Goal: Transaction & Acquisition: Book appointment/travel/reservation

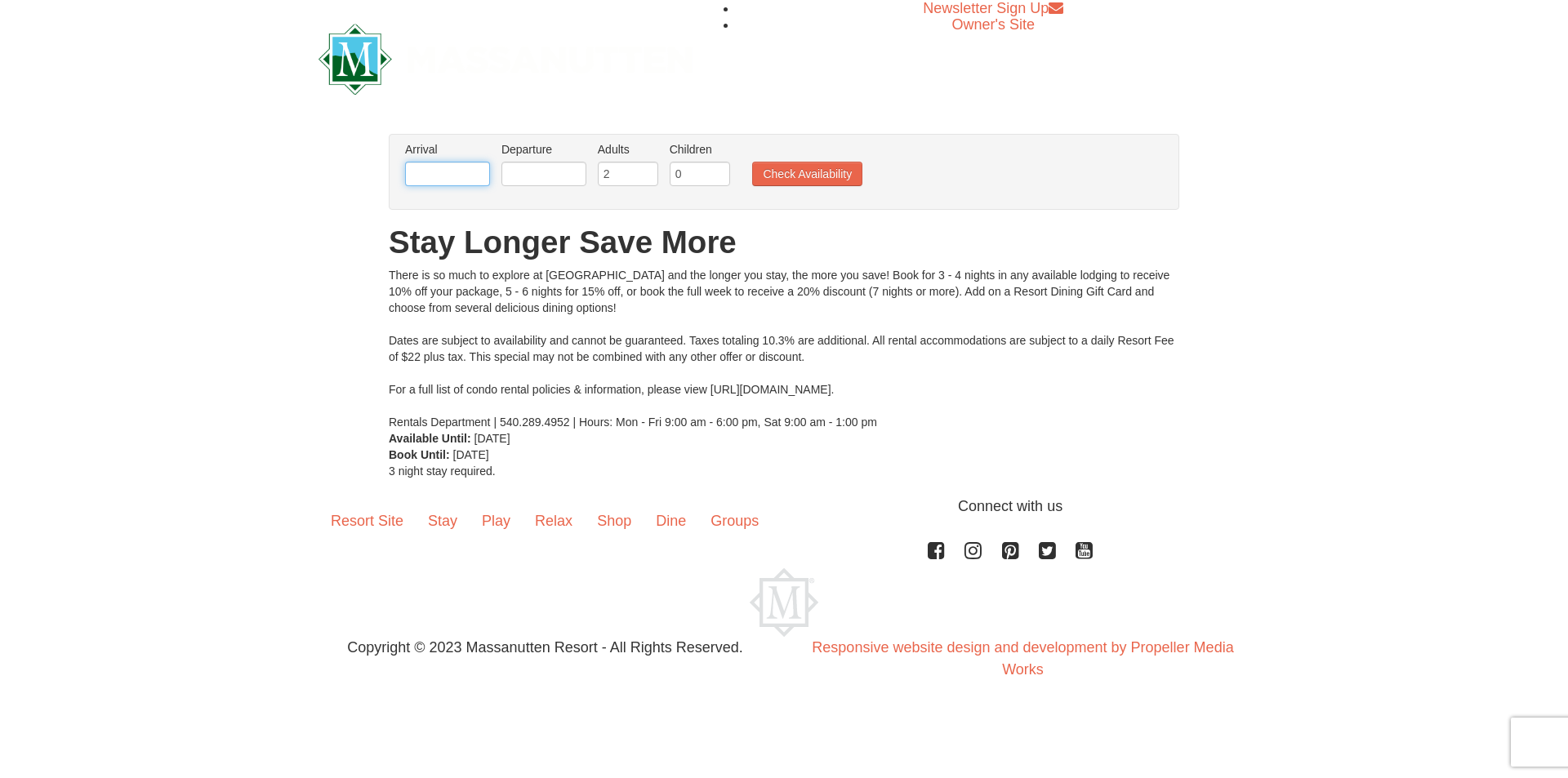
click at [433, 174] on input "text" at bounding box center [447, 174] width 85 height 24
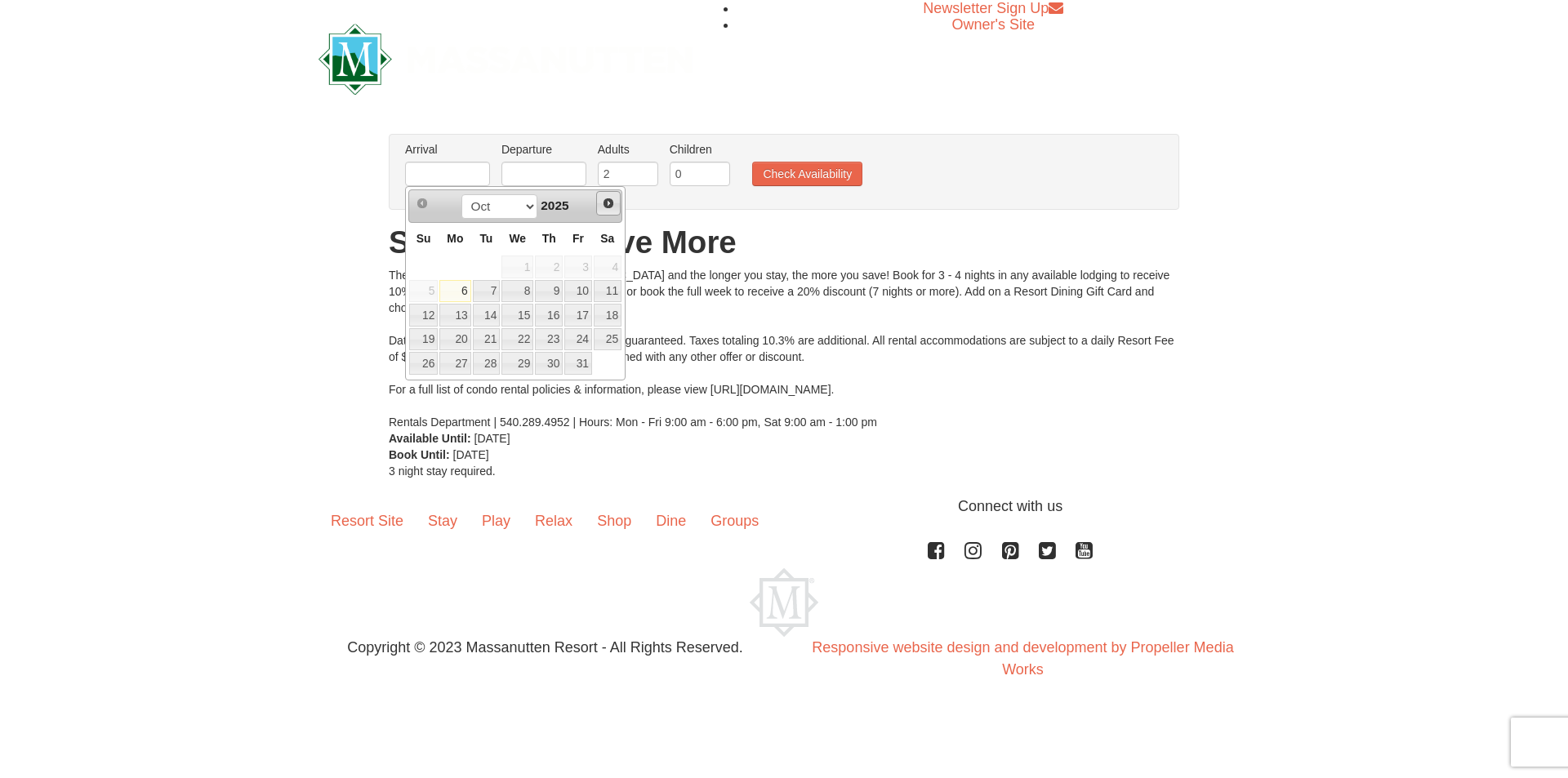
click at [609, 204] on span "Next" at bounding box center [609, 204] width 13 height 13
click at [455, 368] on link "24" at bounding box center [454, 363] width 31 height 23
type input "[DATE]"
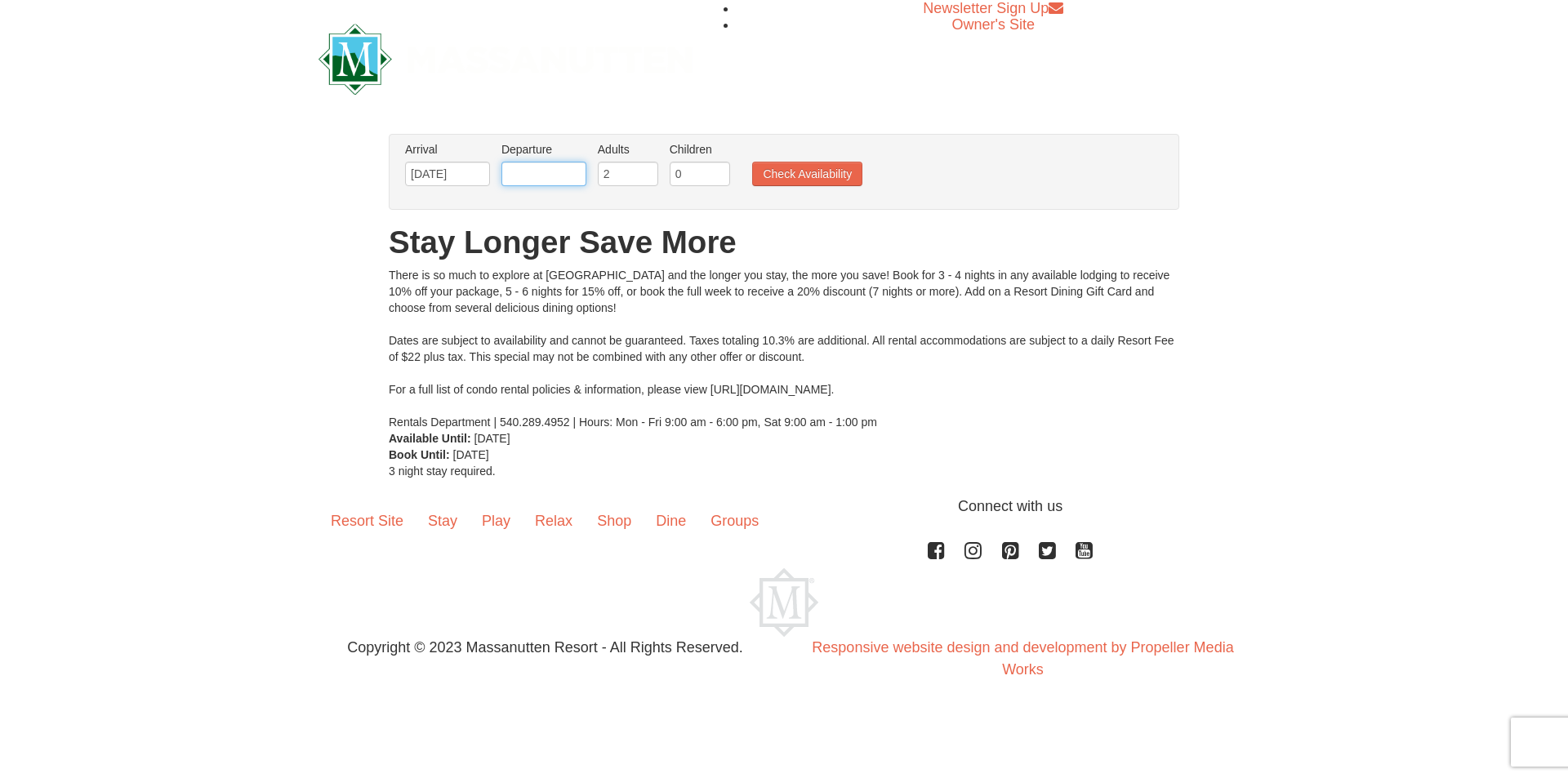
click at [579, 176] on input "text" at bounding box center [543, 174] width 85 height 24
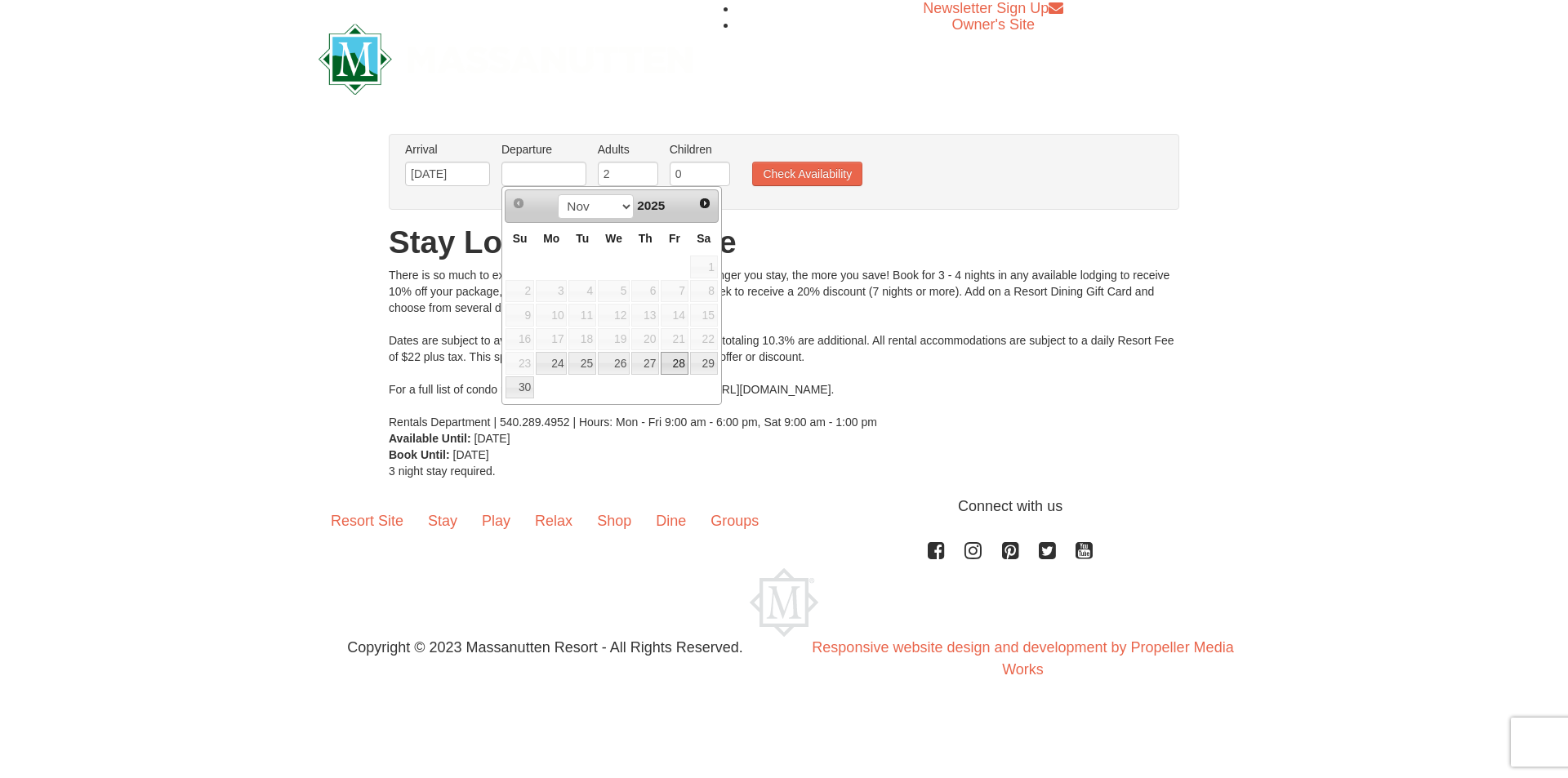
click at [683, 363] on link "28" at bounding box center [674, 363] width 28 height 23
type input "[DATE]"
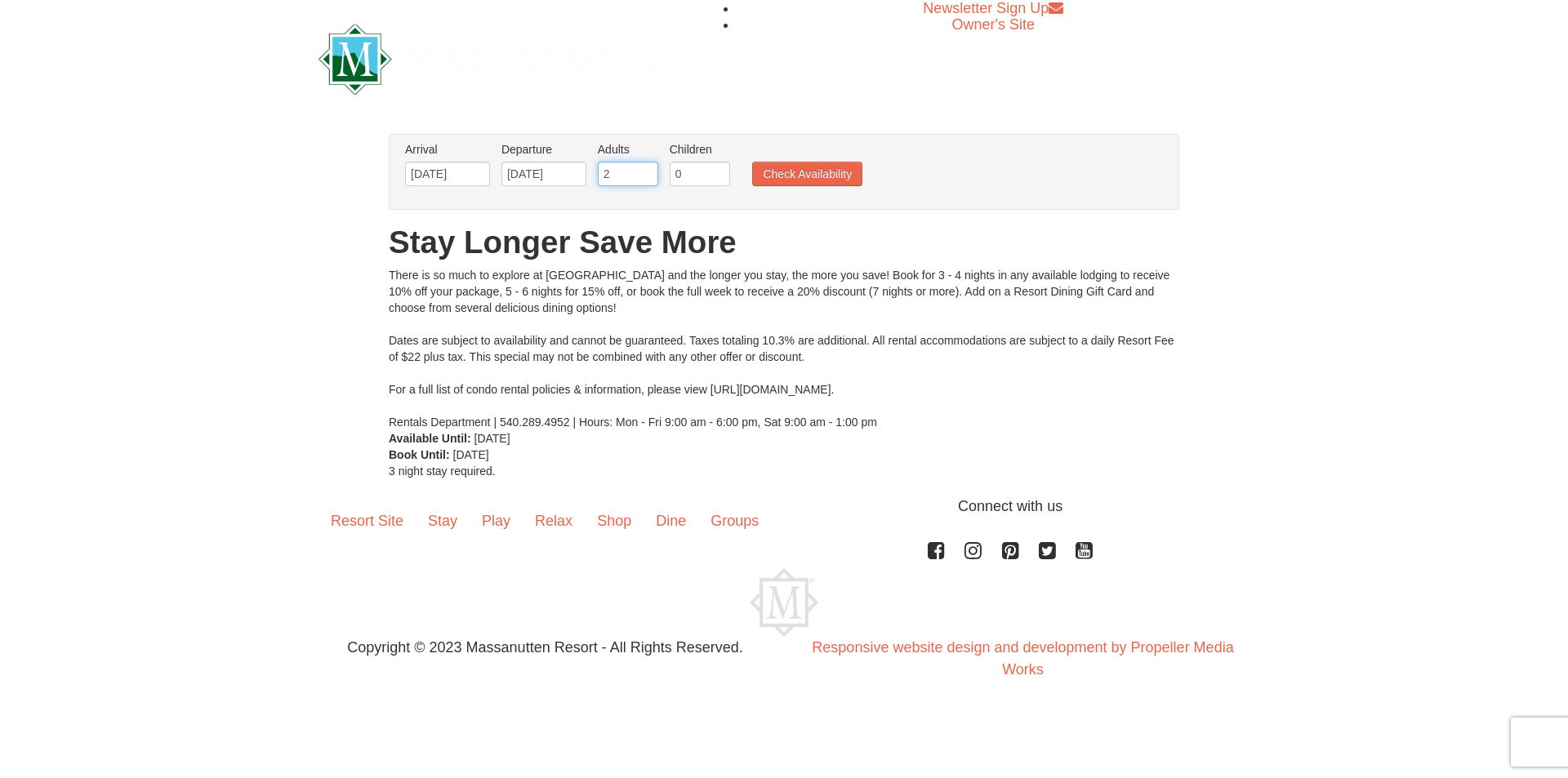
click at [636, 174] on input "2" at bounding box center [628, 174] width 60 height 24
type input "1"
click at [678, 165] on input "0" at bounding box center [700, 174] width 60 height 24
click at [717, 167] on input "1" at bounding box center [700, 174] width 60 height 24
click at [717, 166] on input "2" at bounding box center [700, 174] width 60 height 24
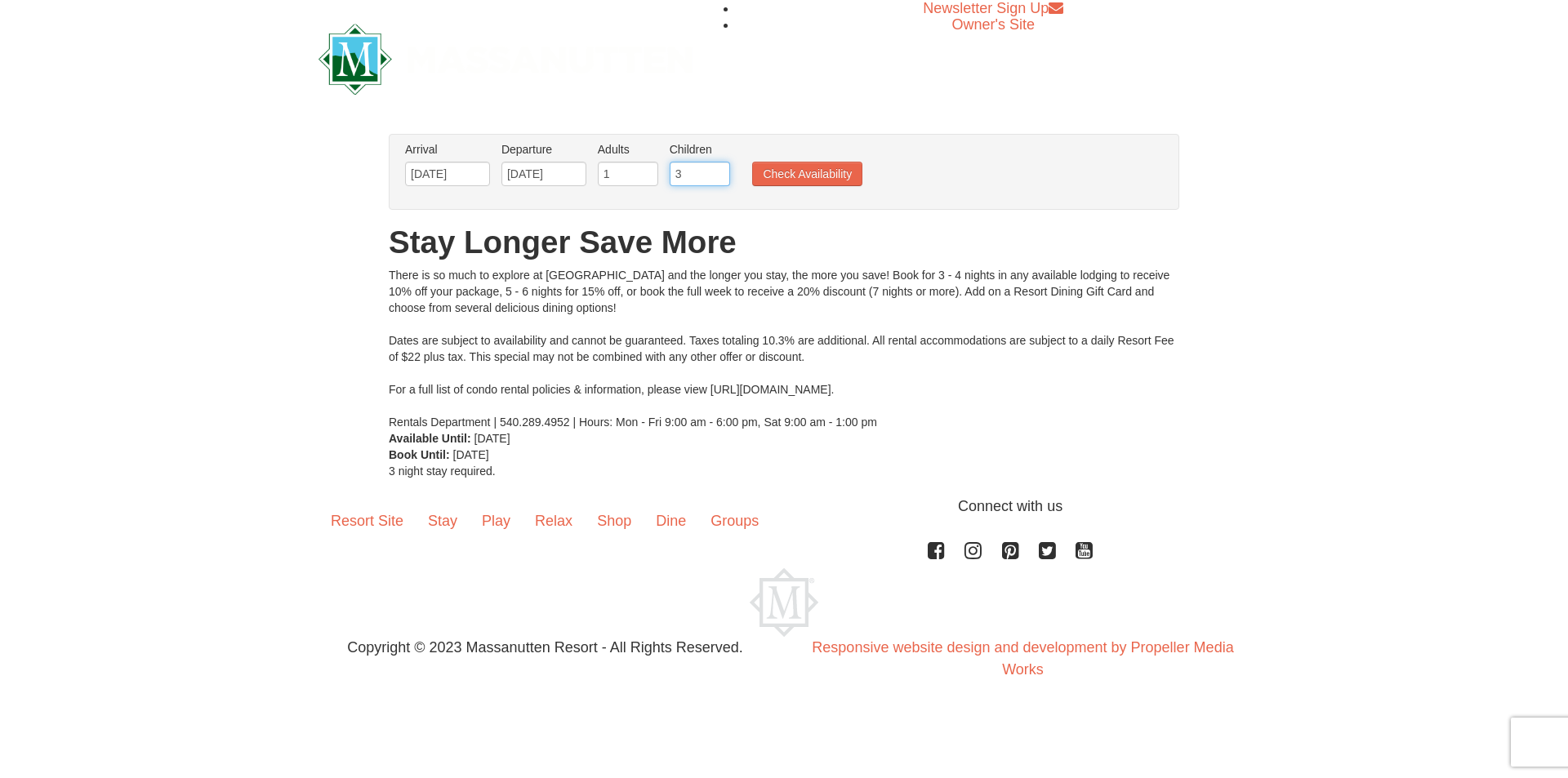
type input "3"
click at [717, 166] on input "3" at bounding box center [700, 174] width 60 height 24
click at [861, 161] on ul "Arrival Please format dates MM/DD/YYYY Please format dates MM/DD/YYYY 11/24/202…" at bounding box center [775, 168] width 749 height 53
click at [852, 170] on button "Check Availability" at bounding box center [807, 174] width 111 height 24
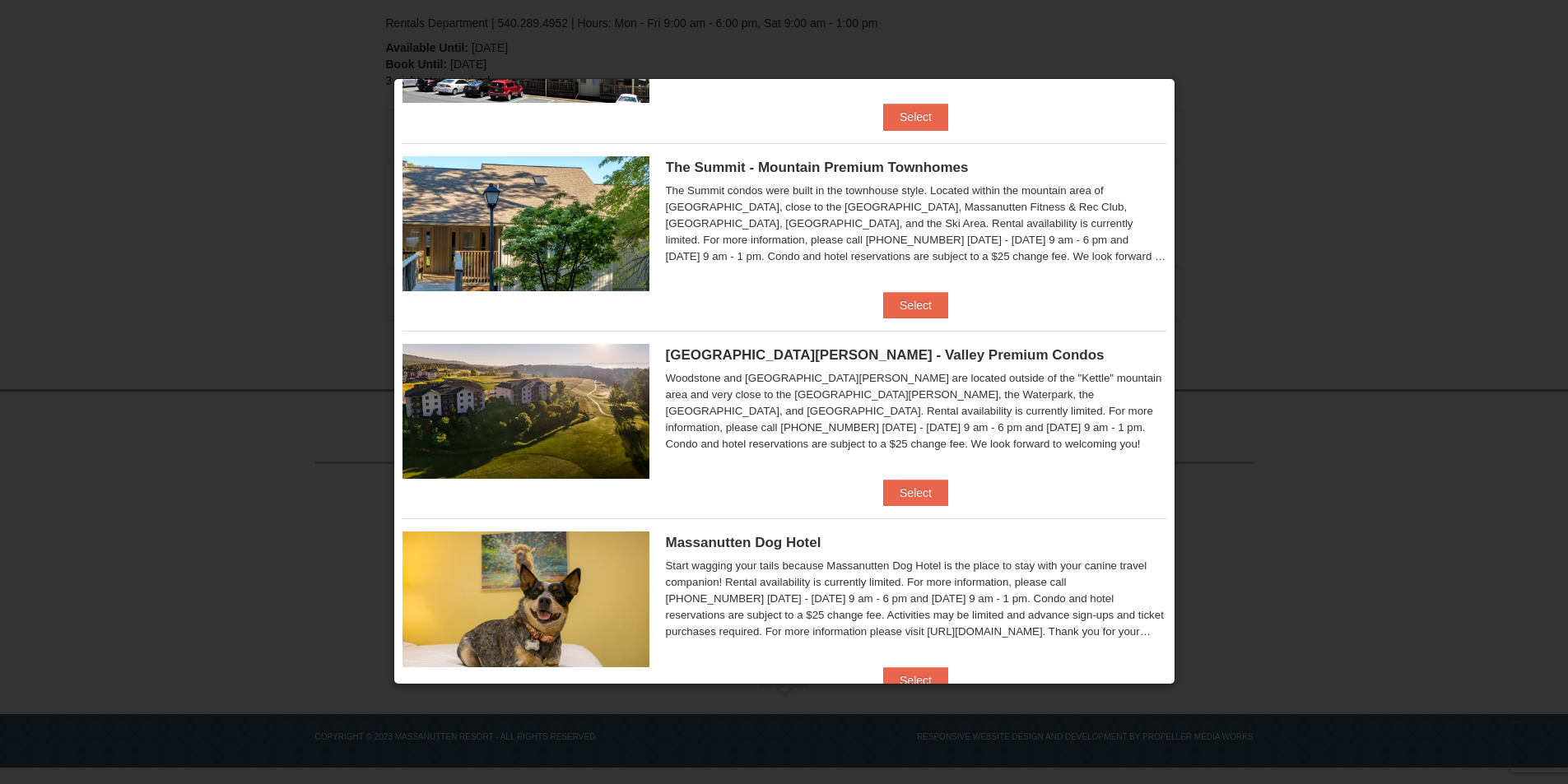
scroll to position [588, 0]
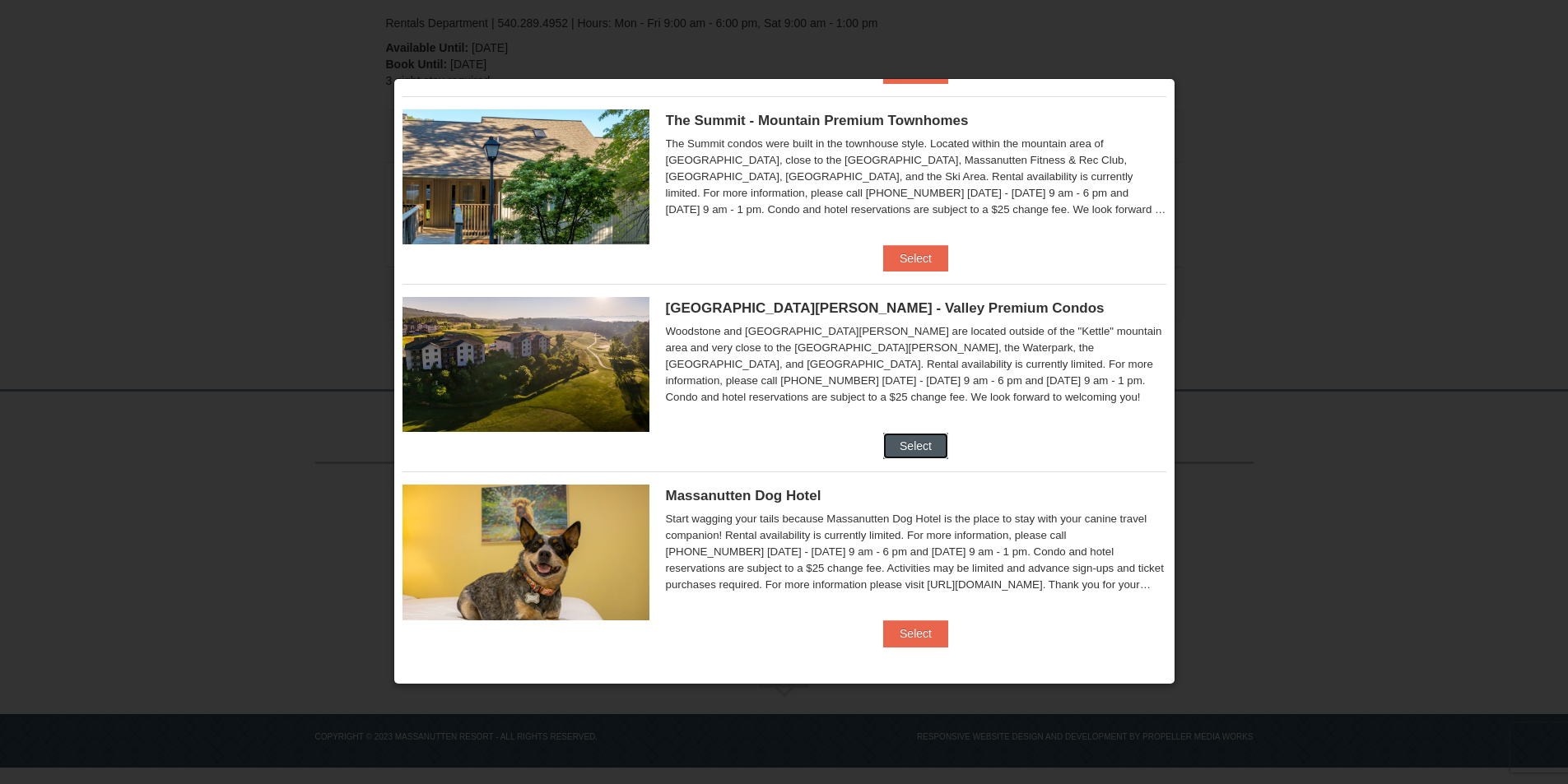
click at [894, 433] on button "Select" at bounding box center [915, 445] width 65 height 26
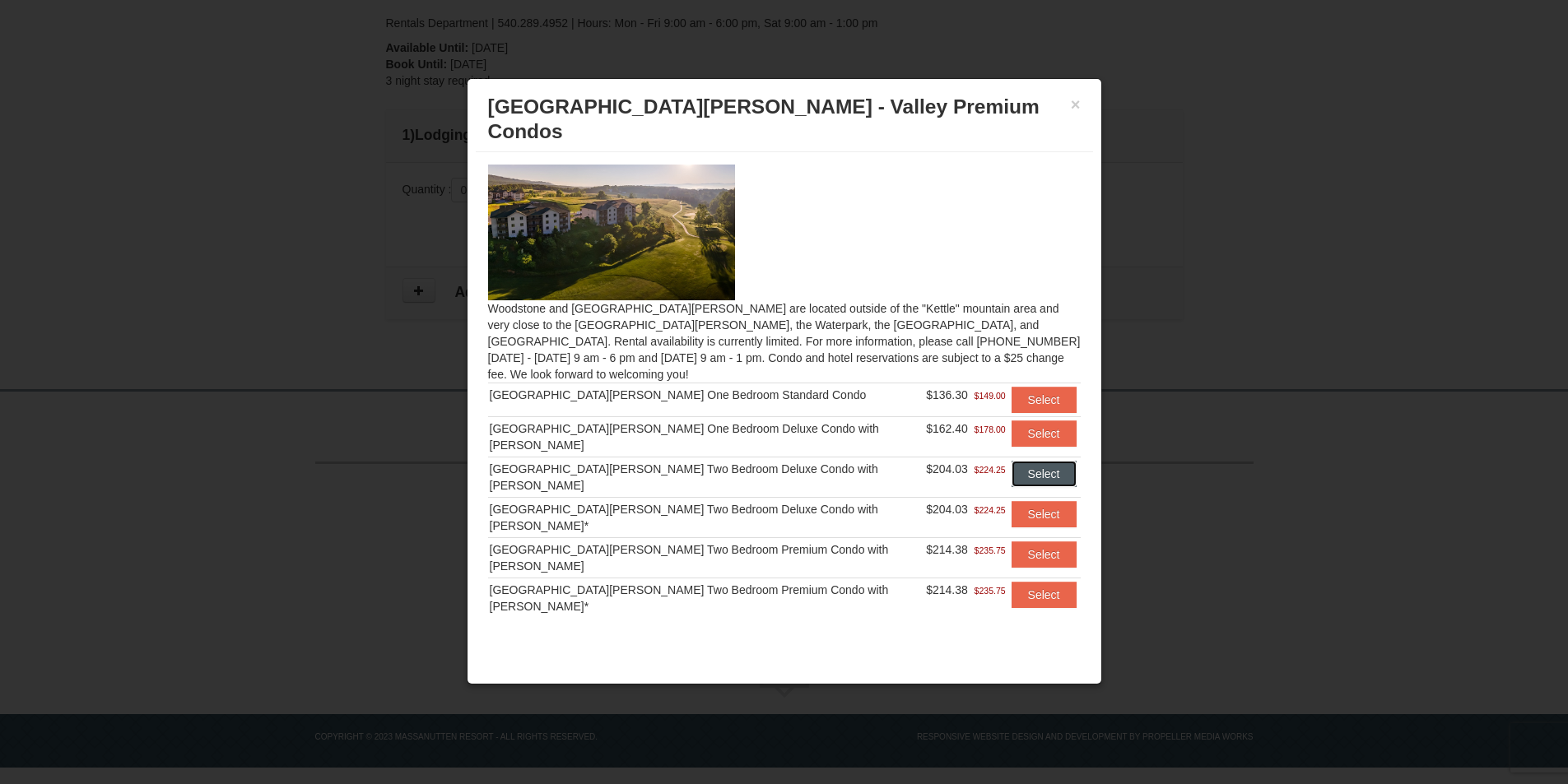
click at [1033, 461] on button "Select" at bounding box center [1043, 474] width 65 height 26
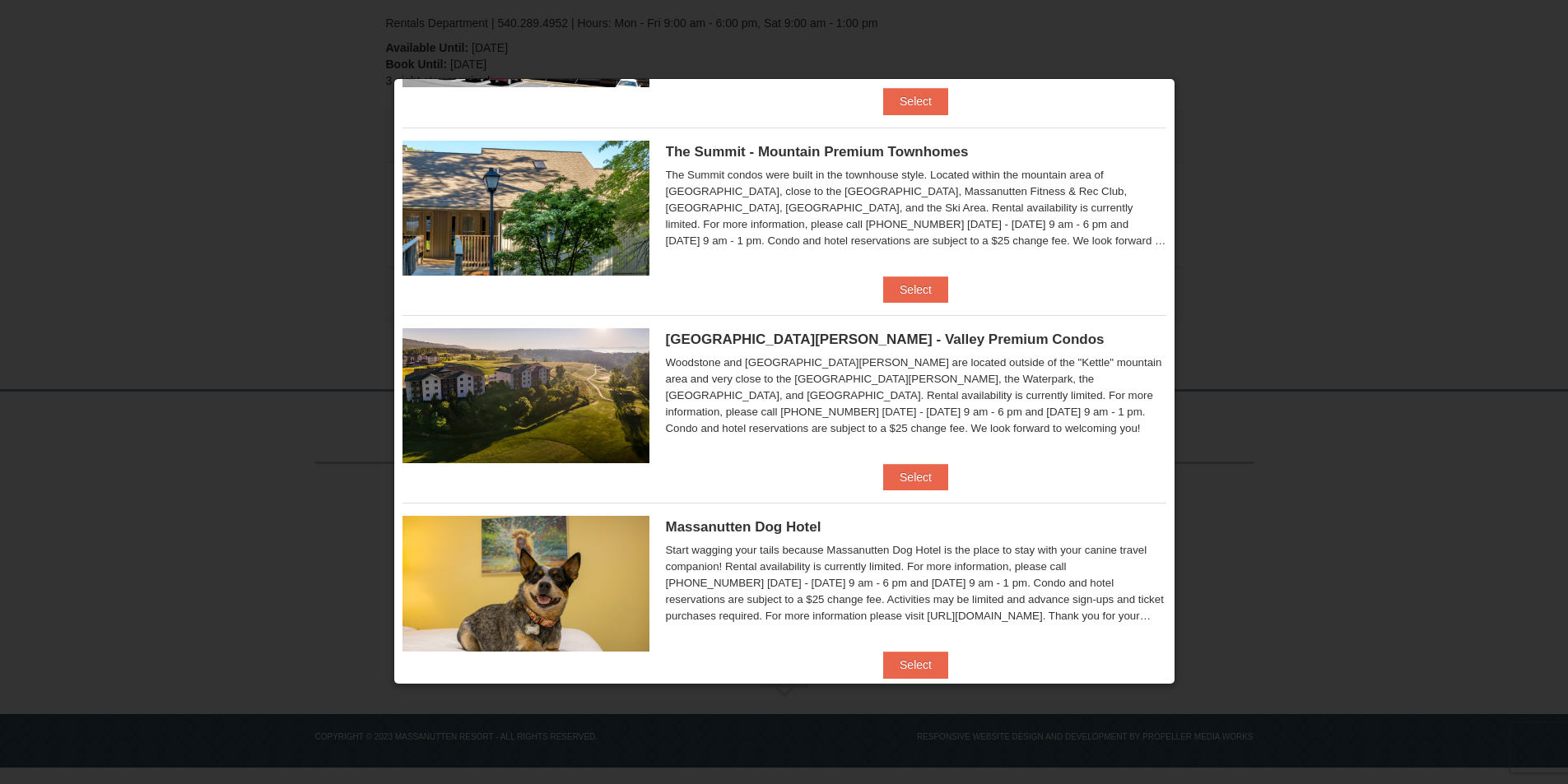
scroll to position [576, 0]
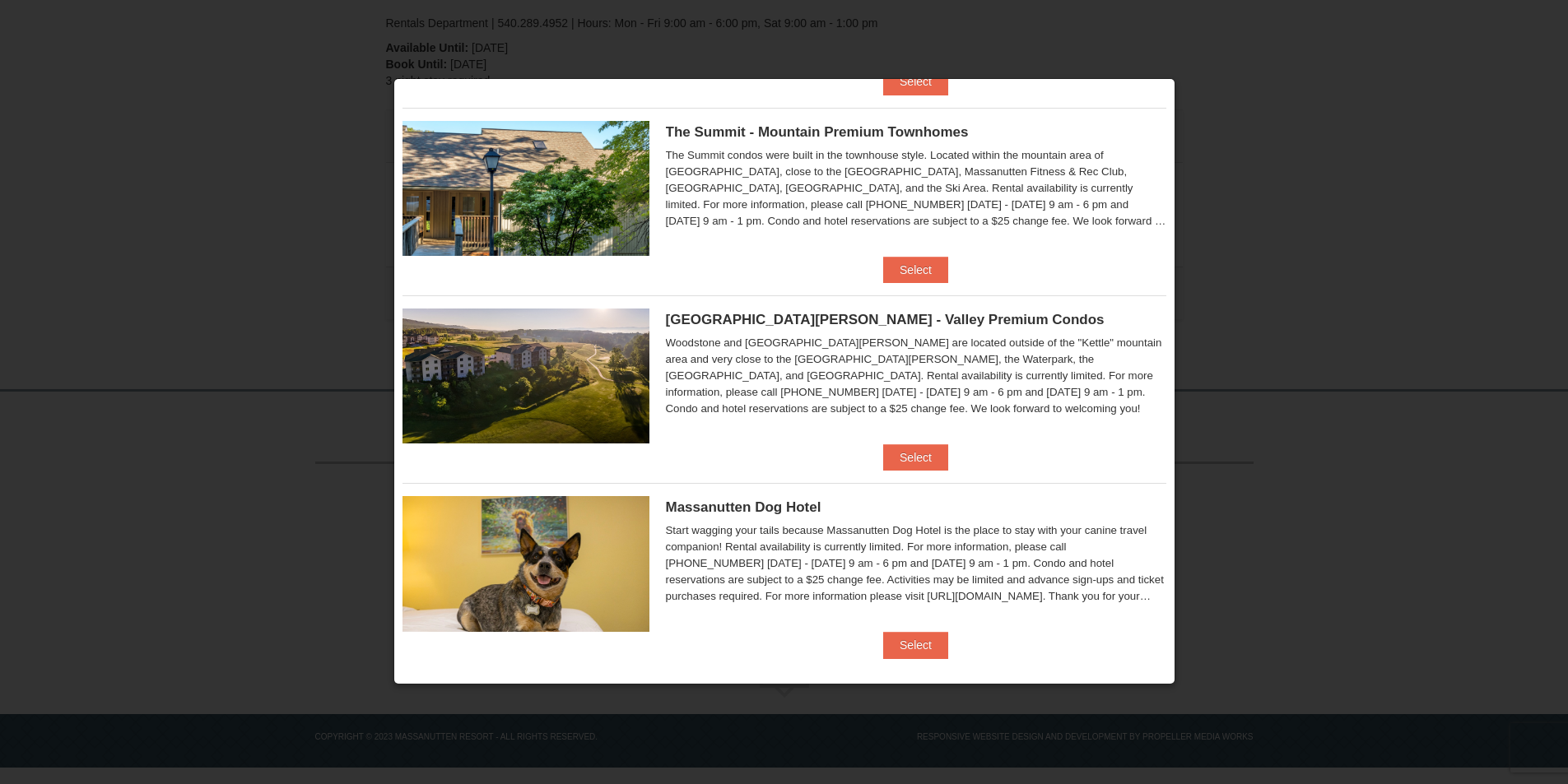
click at [417, 389] on img at bounding box center [525, 376] width 247 height 135
click at [912, 471] on button "Select" at bounding box center [915, 457] width 65 height 26
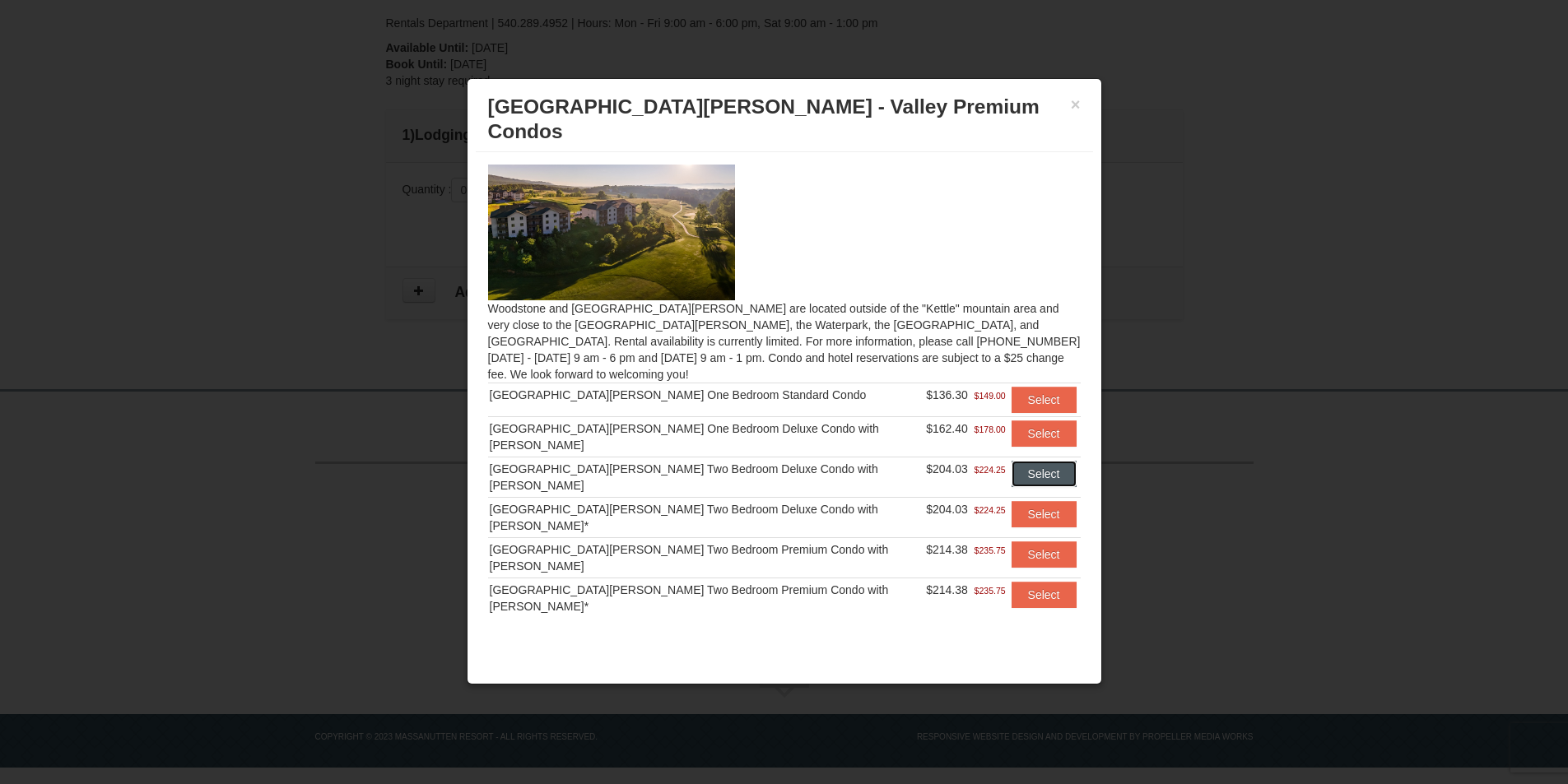
click at [1020, 461] on button "Select" at bounding box center [1043, 474] width 65 height 26
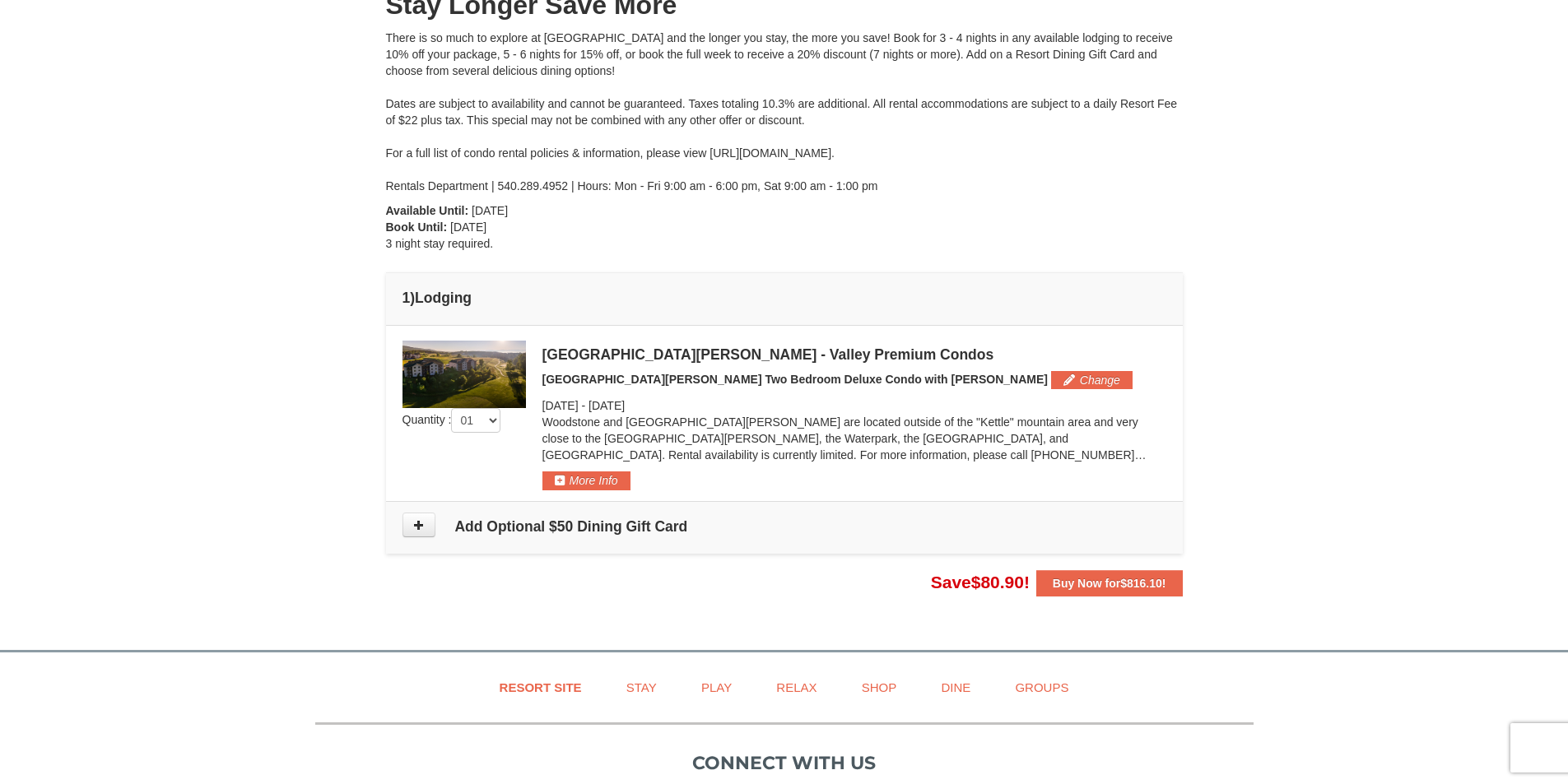
scroll to position [198, 0]
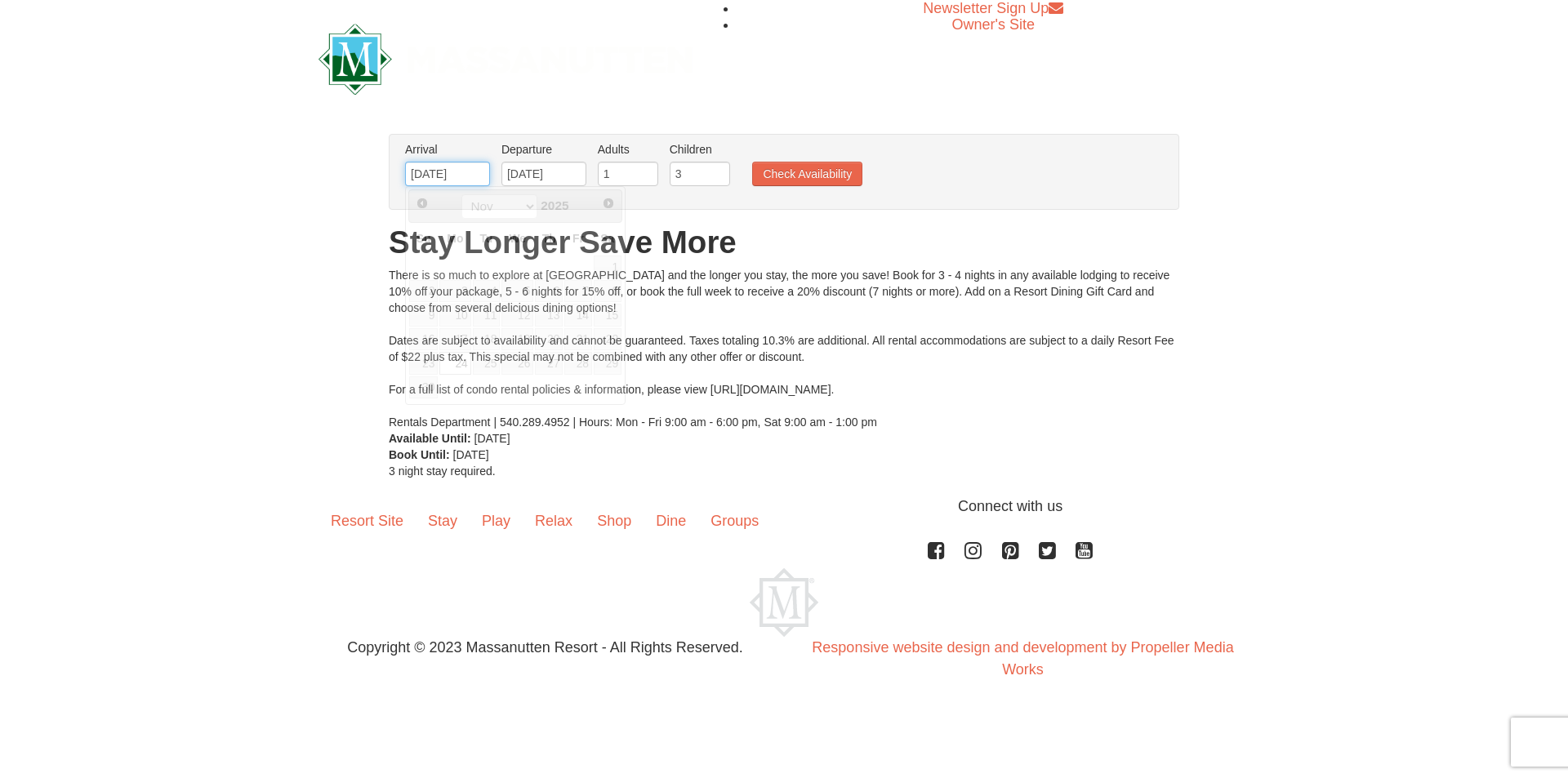
click at [466, 172] on input "[DATE]" at bounding box center [447, 174] width 85 height 24
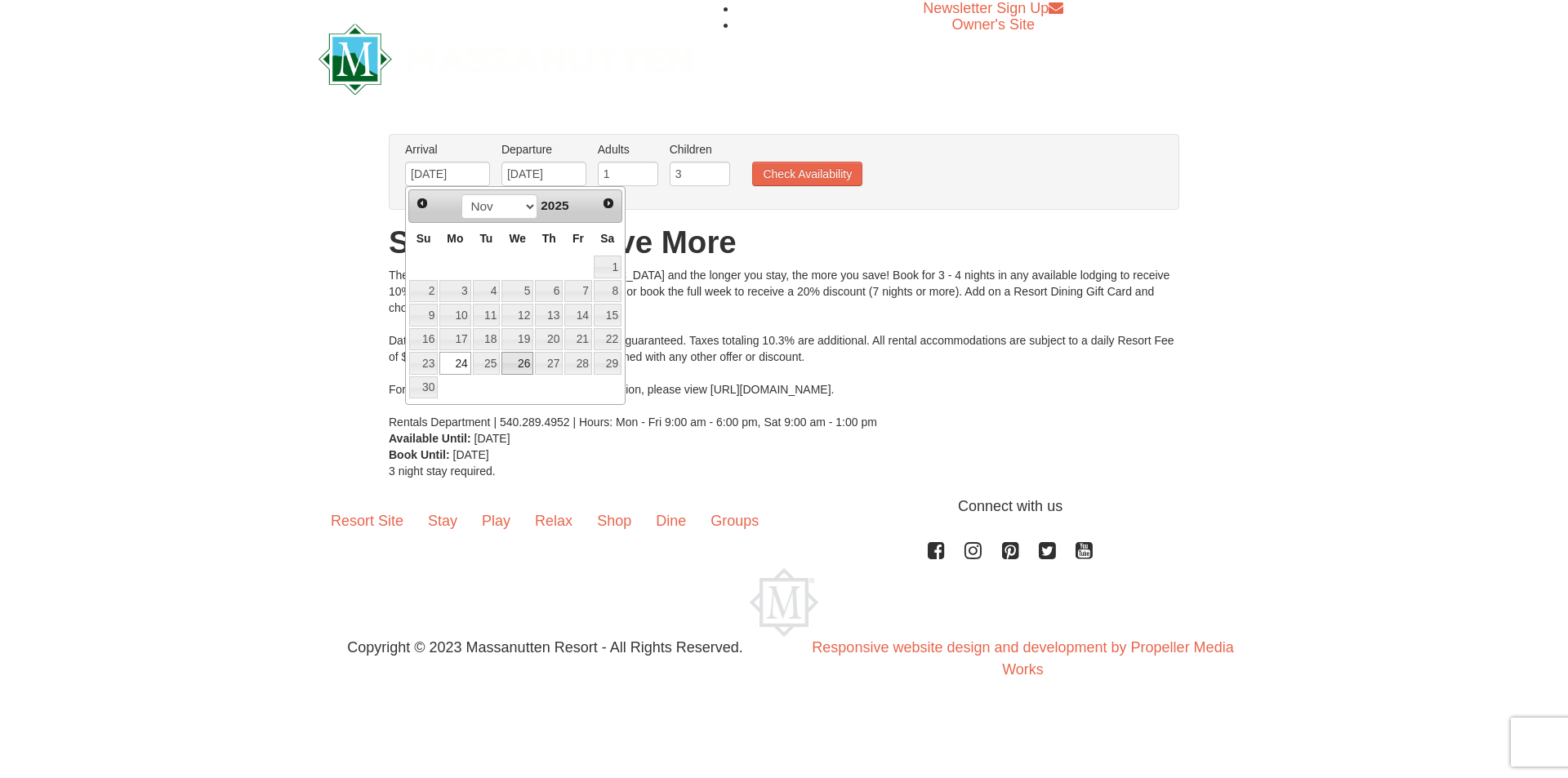
click at [528, 366] on link "26" at bounding box center [517, 363] width 32 height 23
type input "[DATE]"
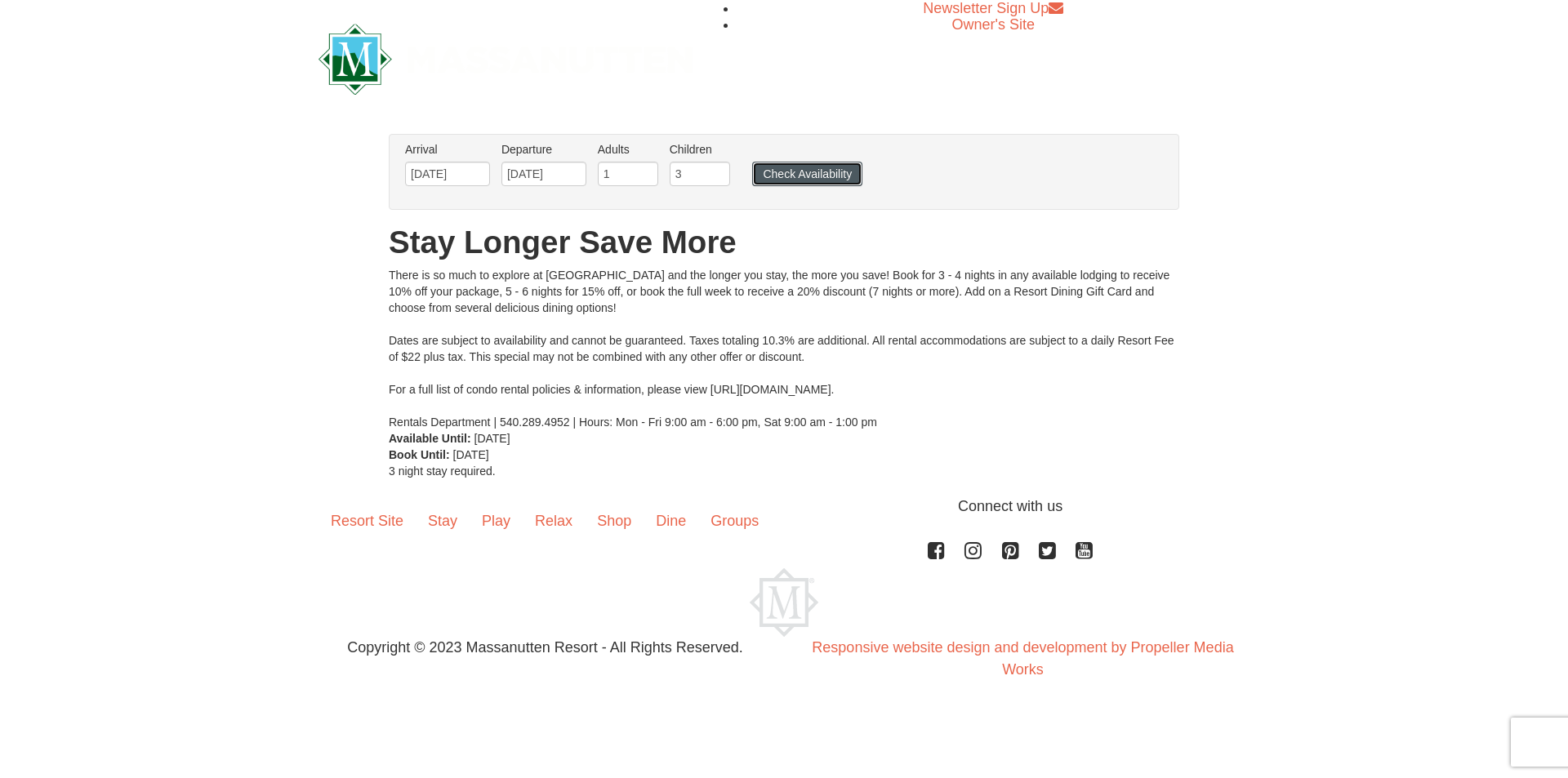
click at [794, 179] on button "Check Availability" at bounding box center [807, 174] width 111 height 24
click at [465, 180] on input "11/26/2025" at bounding box center [447, 174] width 85 height 24
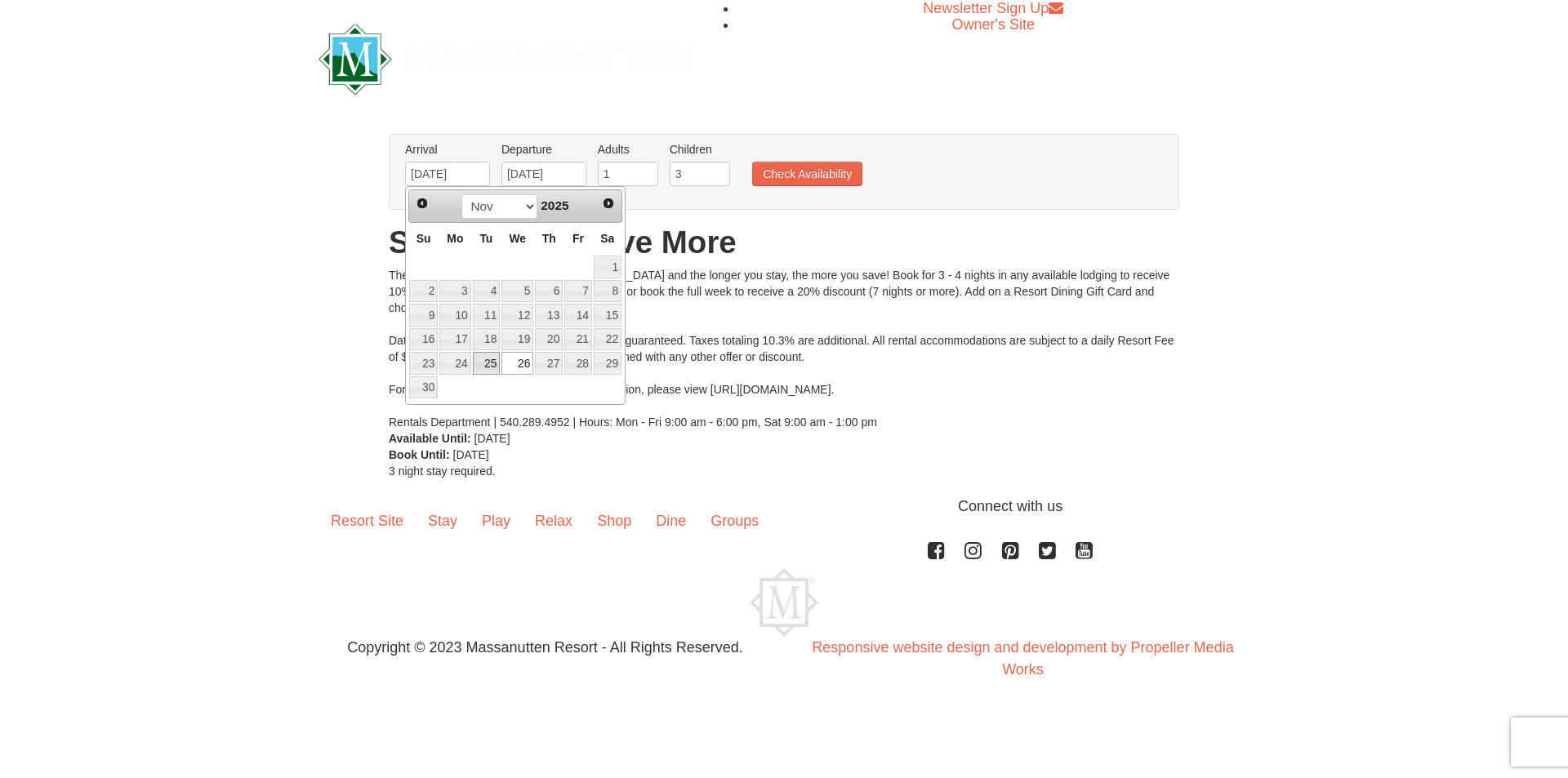
click at [485, 358] on link "25" at bounding box center [486, 363] width 28 height 23
type input "[DATE]"
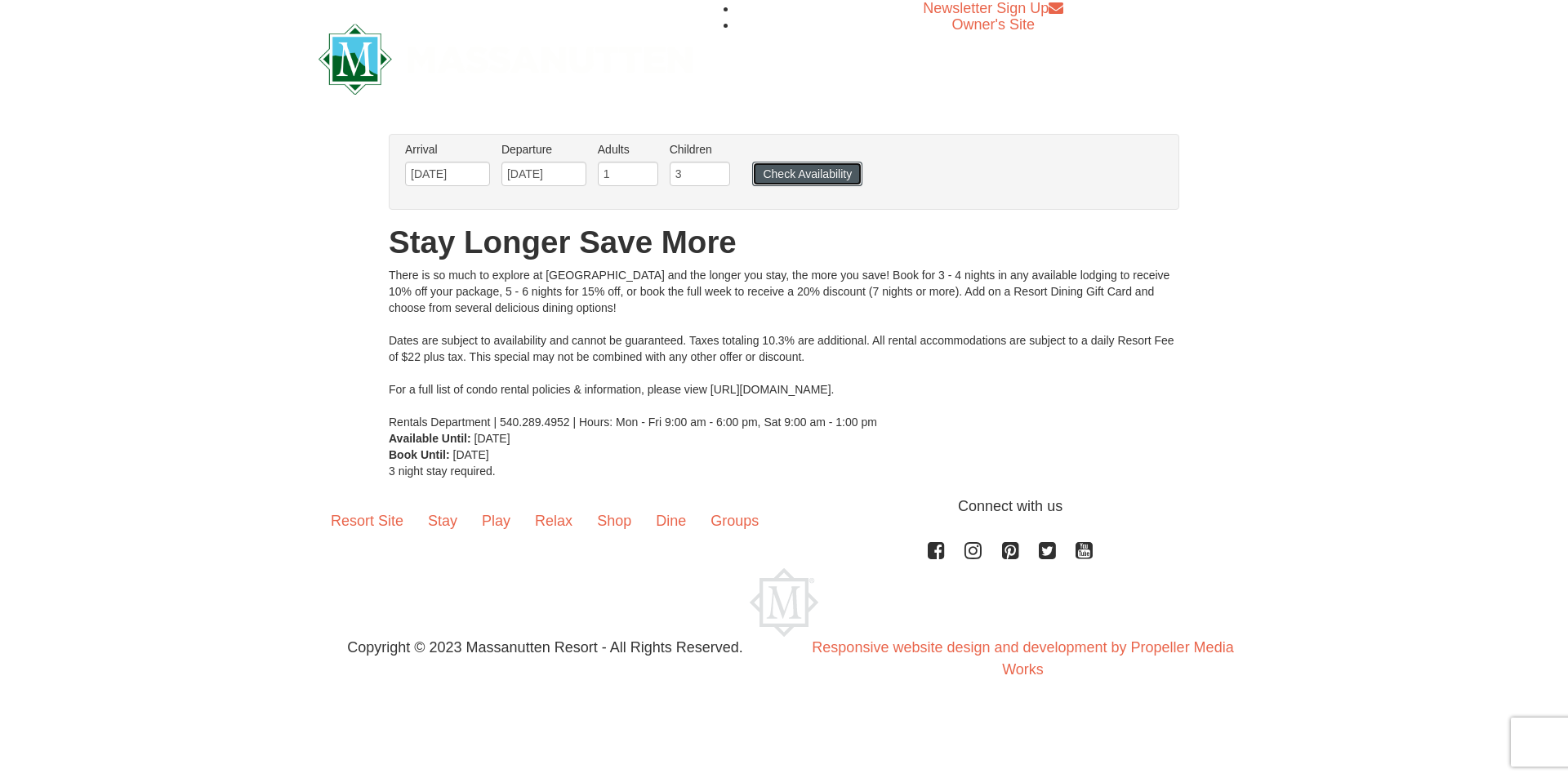
click at [797, 178] on button "Check Availability" at bounding box center [807, 174] width 111 height 24
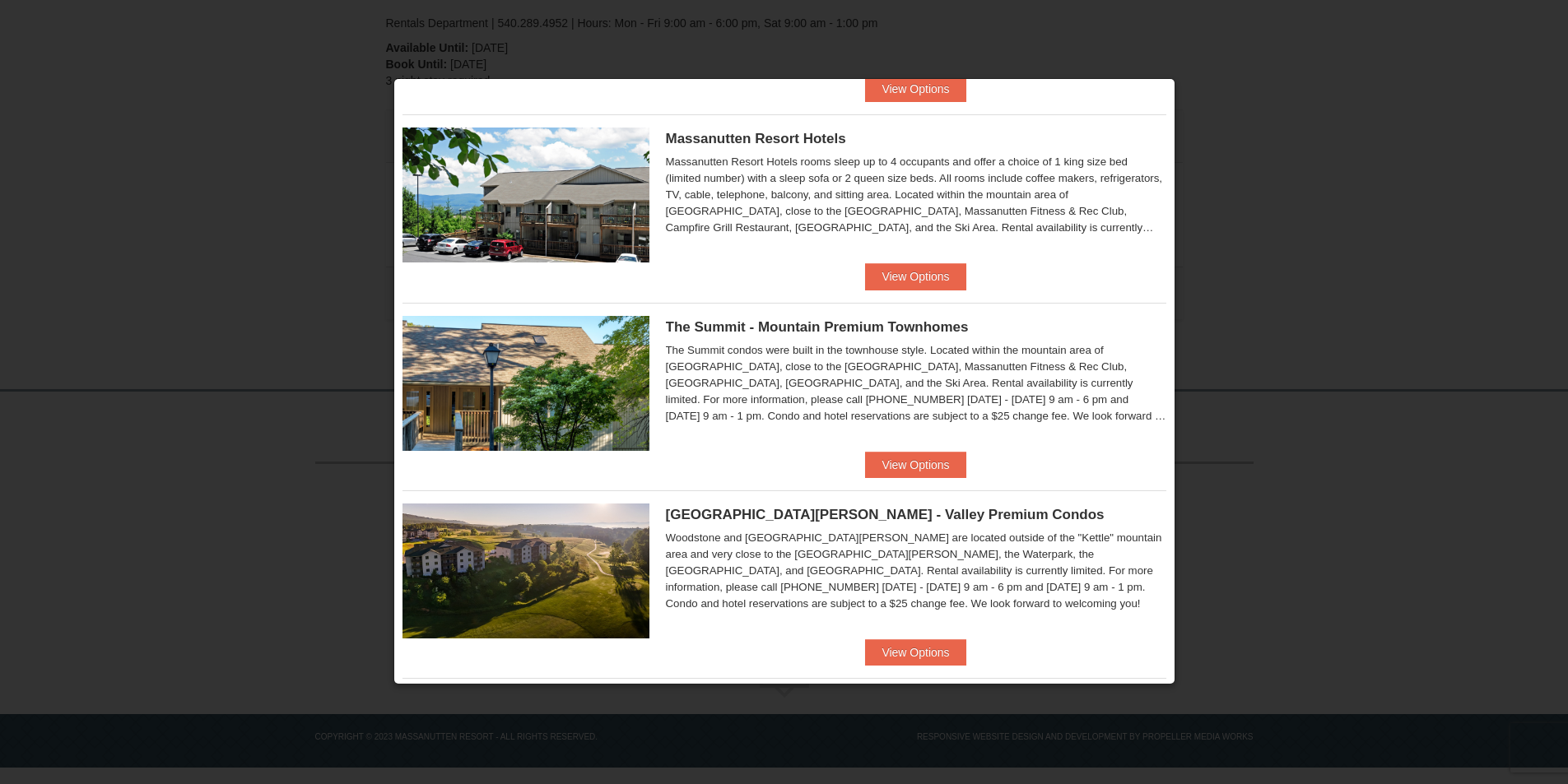
scroll to position [411, 0]
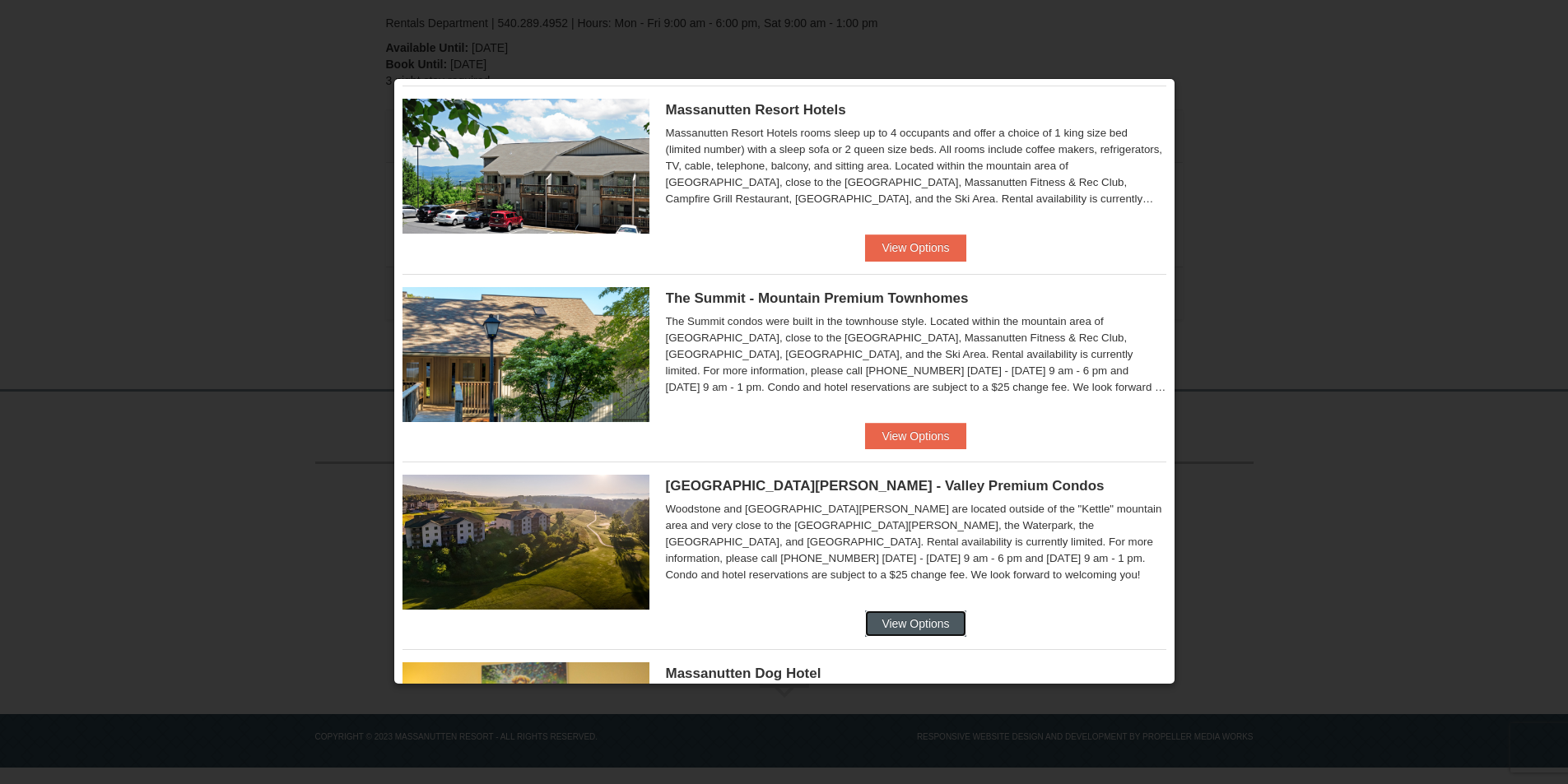
click at [895, 620] on button "View Options" at bounding box center [915, 623] width 101 height 26
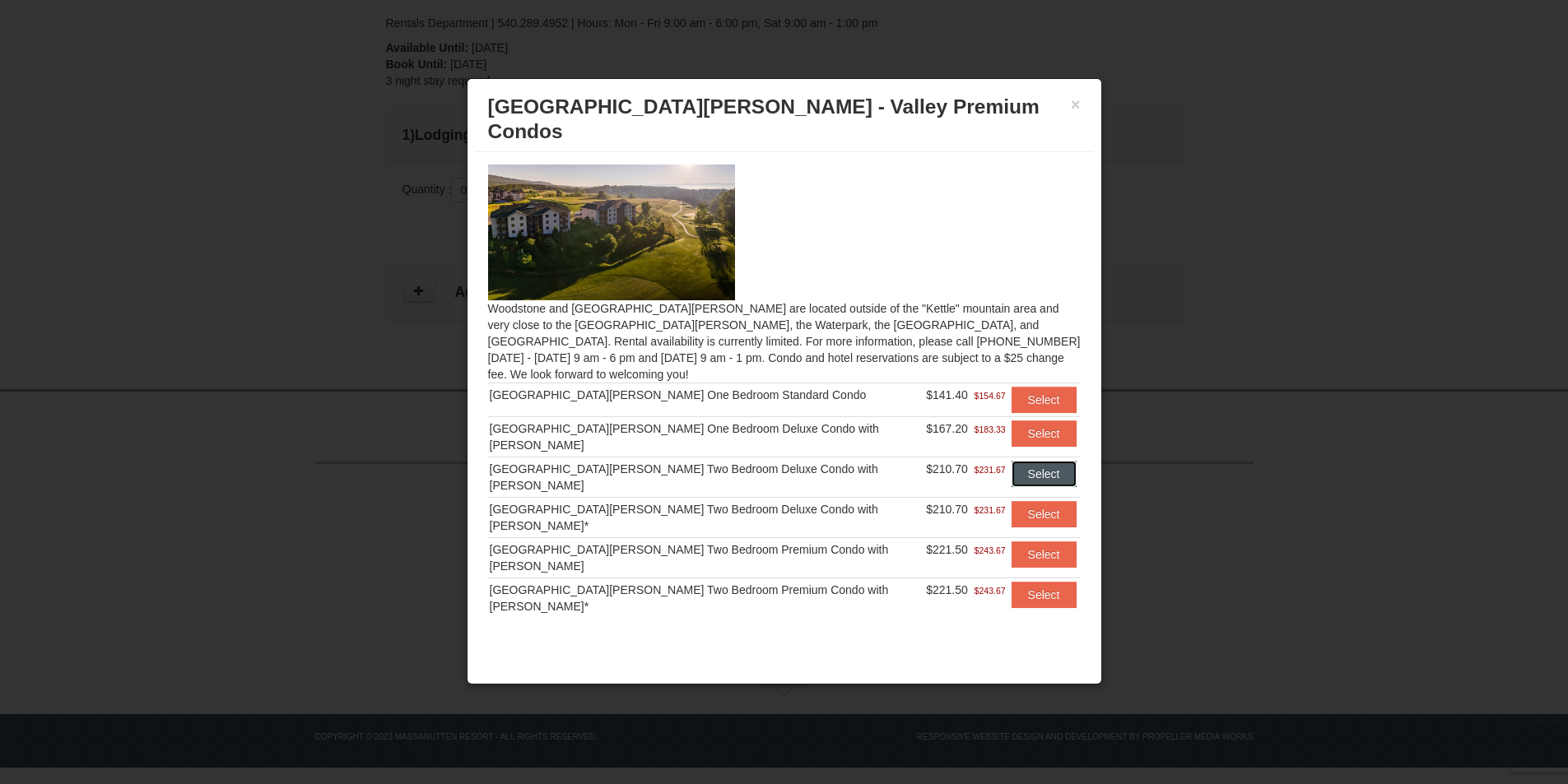
click at [1021, 461] on button "Select" at bounding box center [1043, 474] width 65 height 26
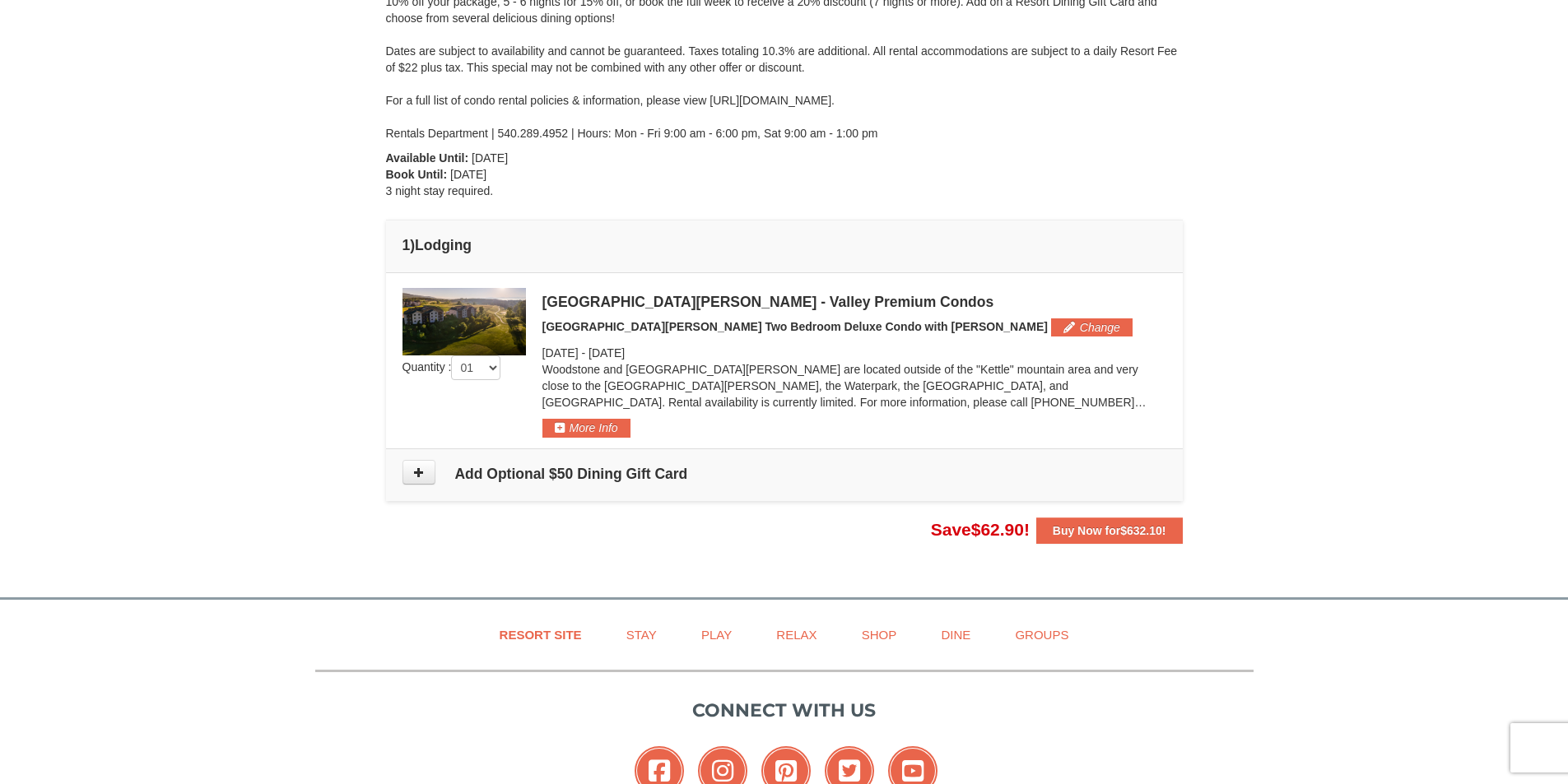
scroll to position [0, 0]
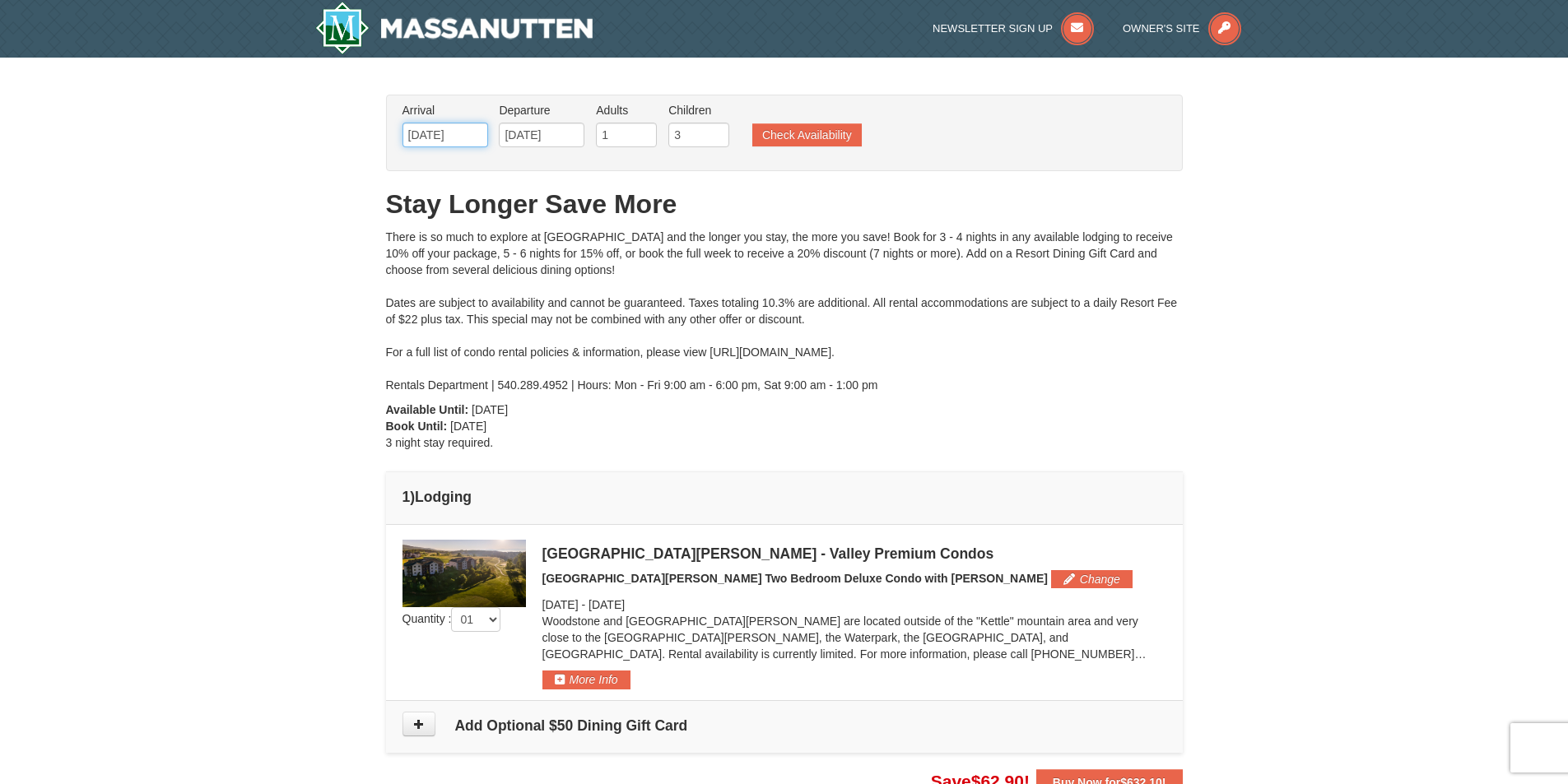
click at [473, 143] on input "[DATE]" at bounding box center [444, 134] width 85 height 24
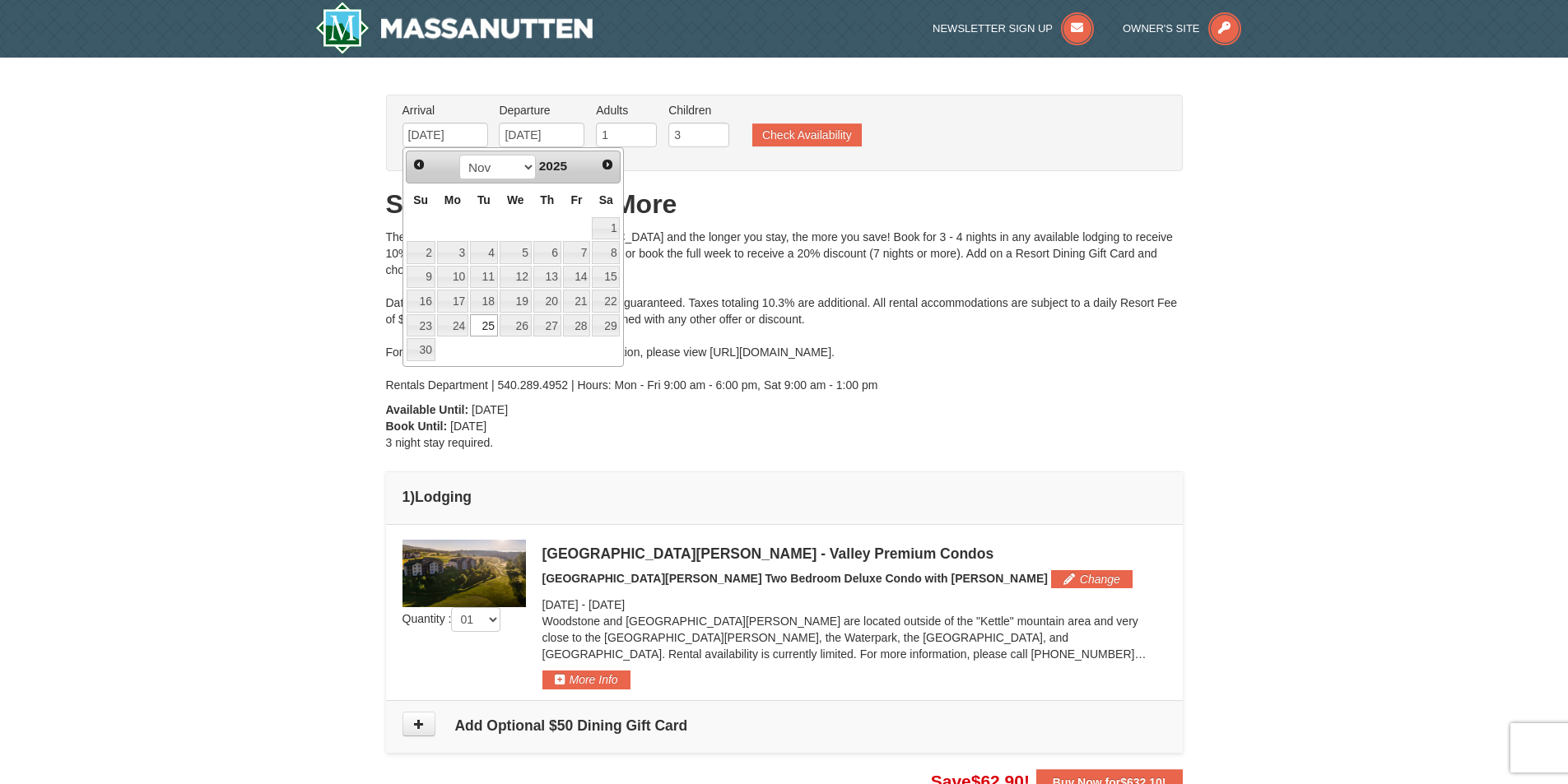
click at [473, 587] on img at bounding box center [464, 574] width 123 height 68
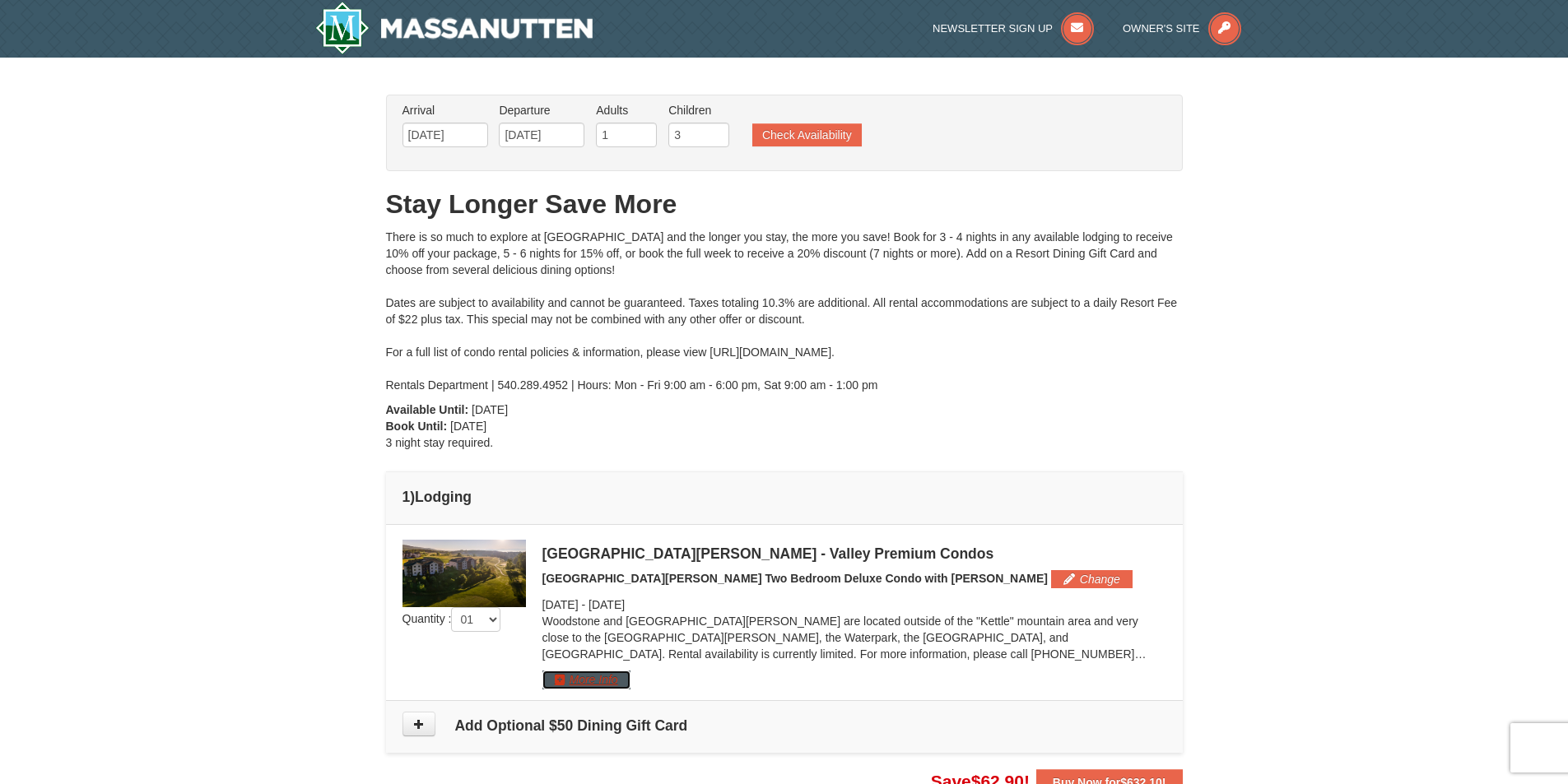
click at [589, 679] on button "More Info" at bounding box center [586, 679] width 88 height 18
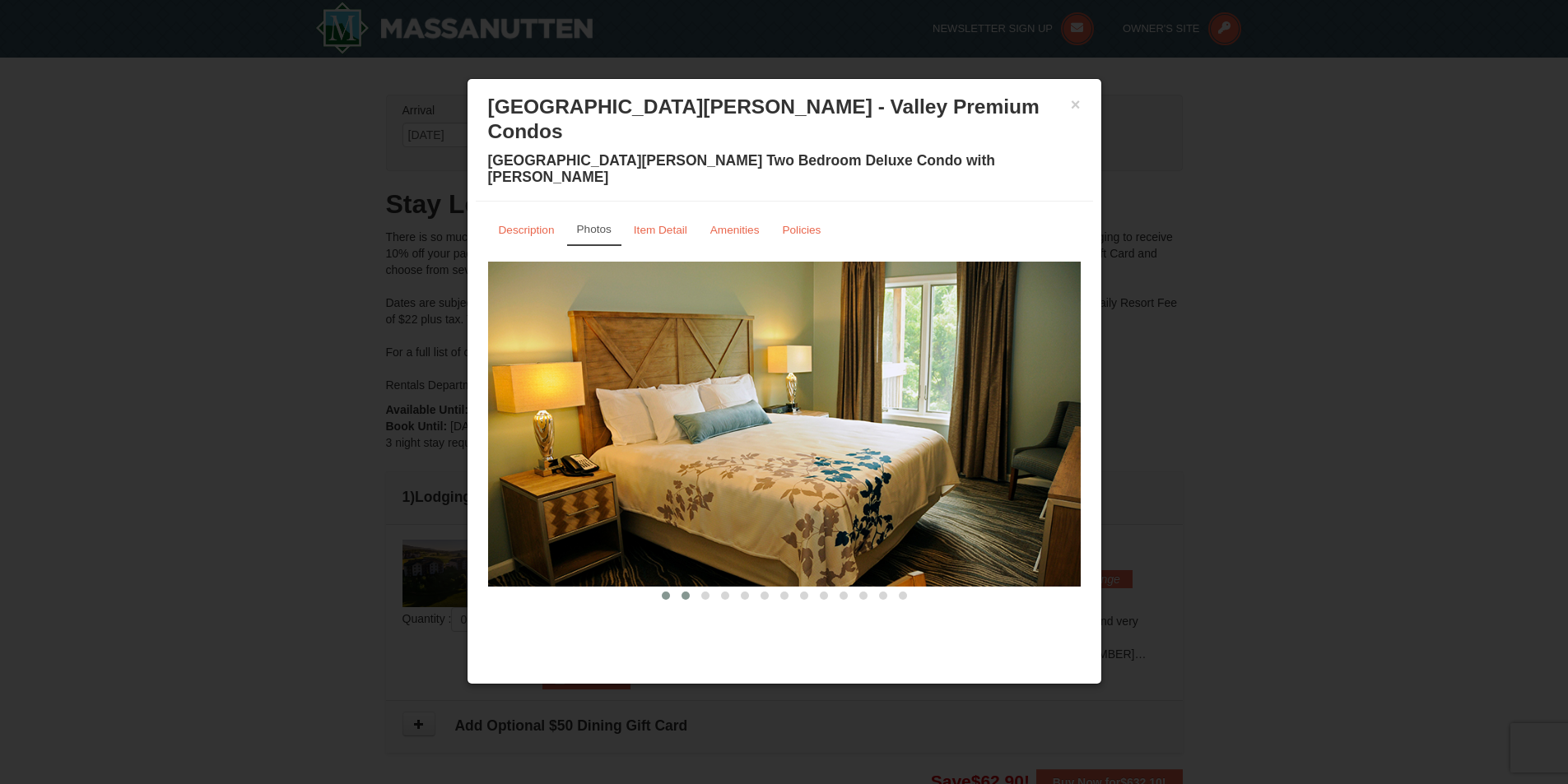
click at [680, 588] on button at bounding box center [685, 596] width 19 height 16
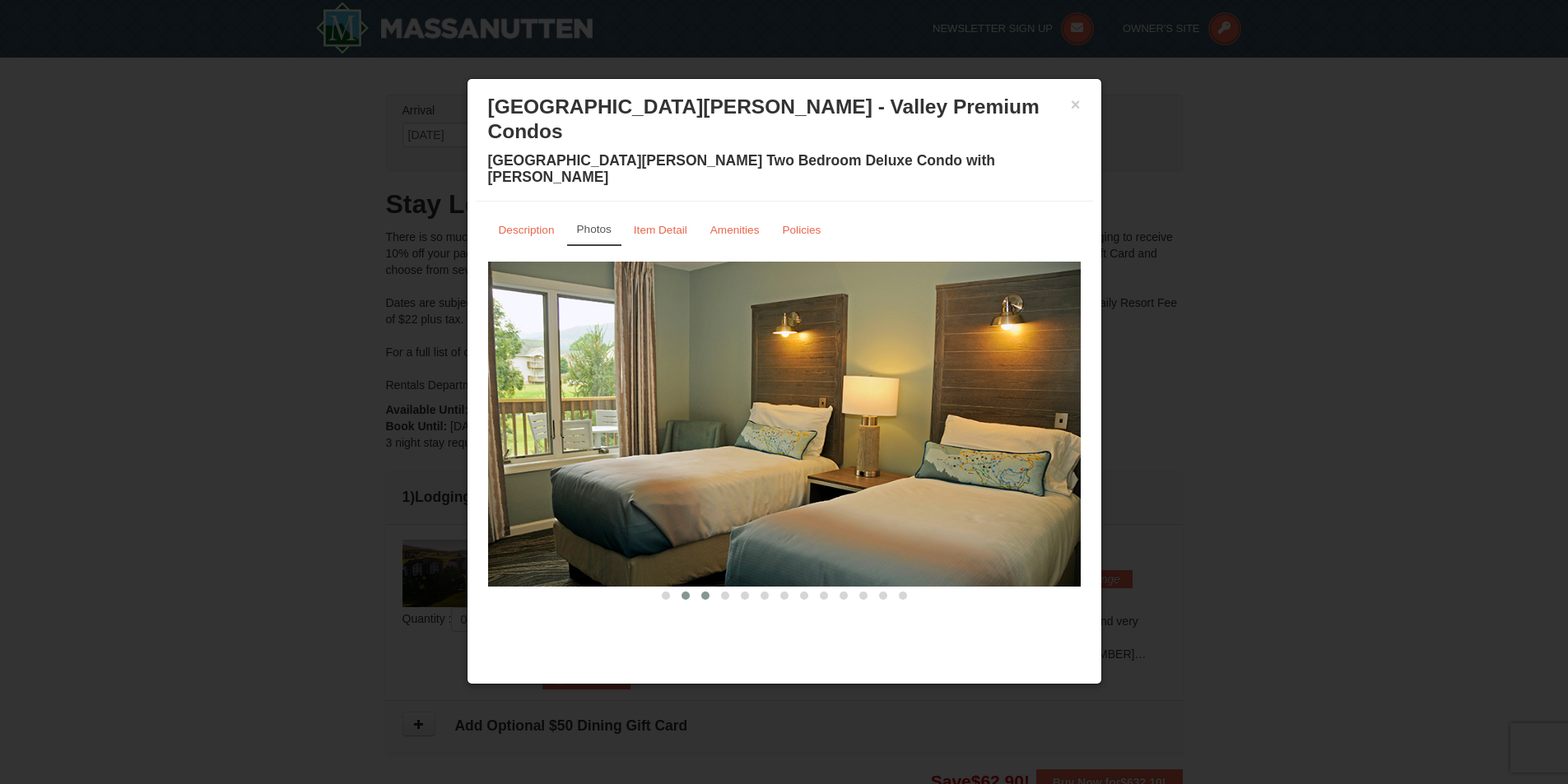
click at [704, 591] on span at bounding box center [705, 596] width 8 height 8
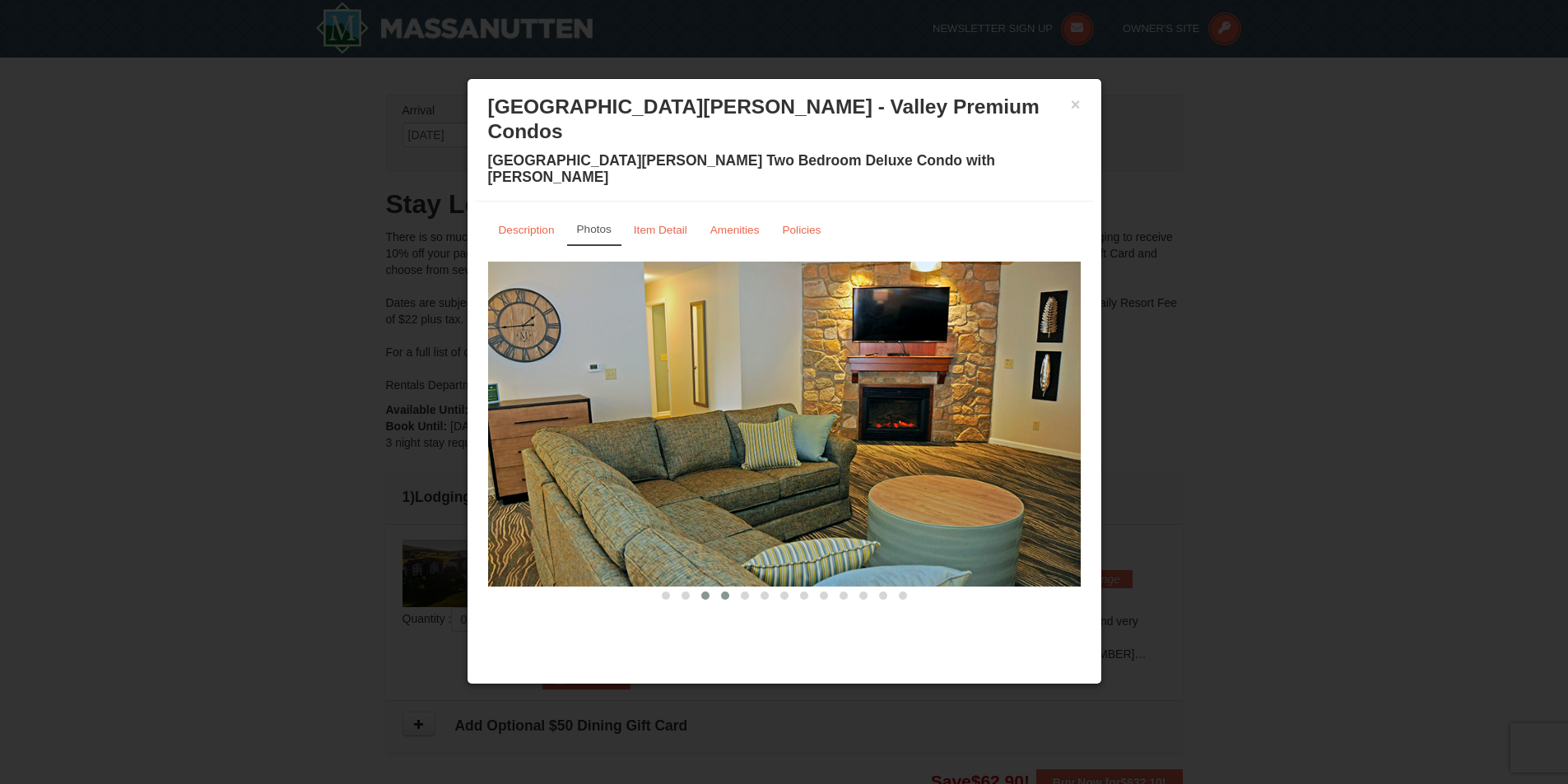
click at [725, 591] on span at bounding box center [725, 596] width 8 height 8
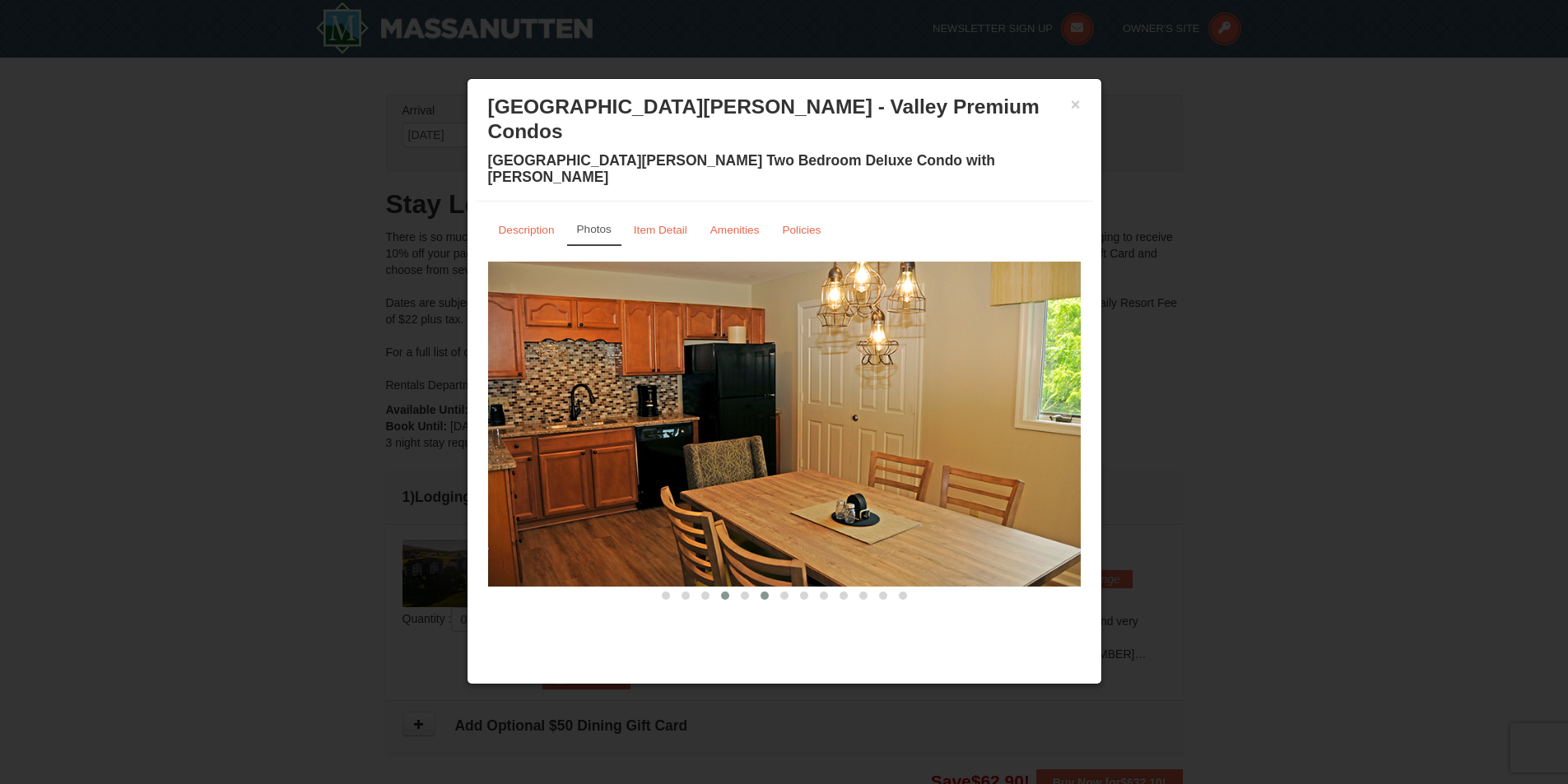
click at [762, 591] on span at bounding box center [765, 596] width 8 height 8
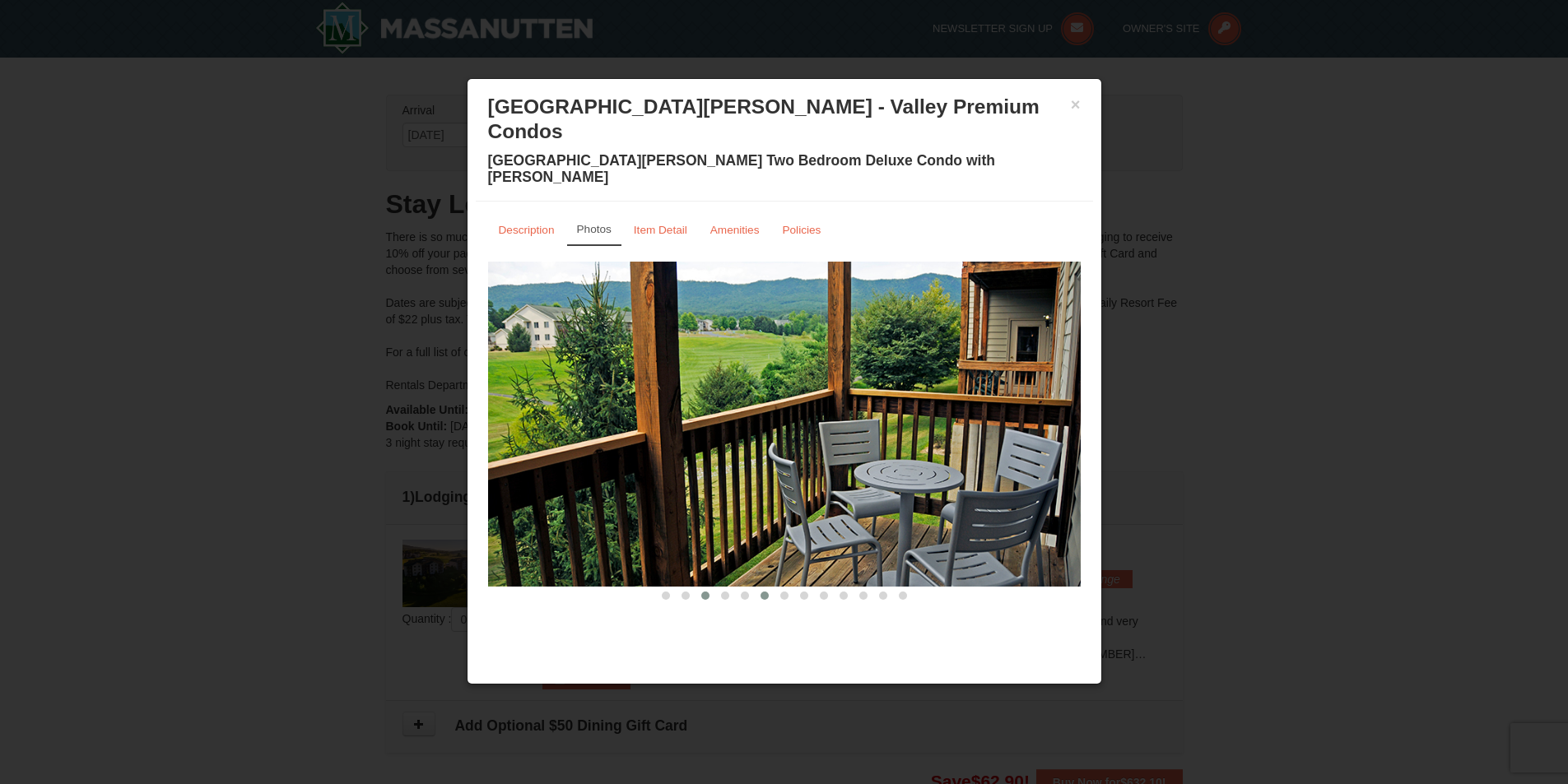
click at [708, 591] on span at bounding box center [705, 596] width 8 height 8
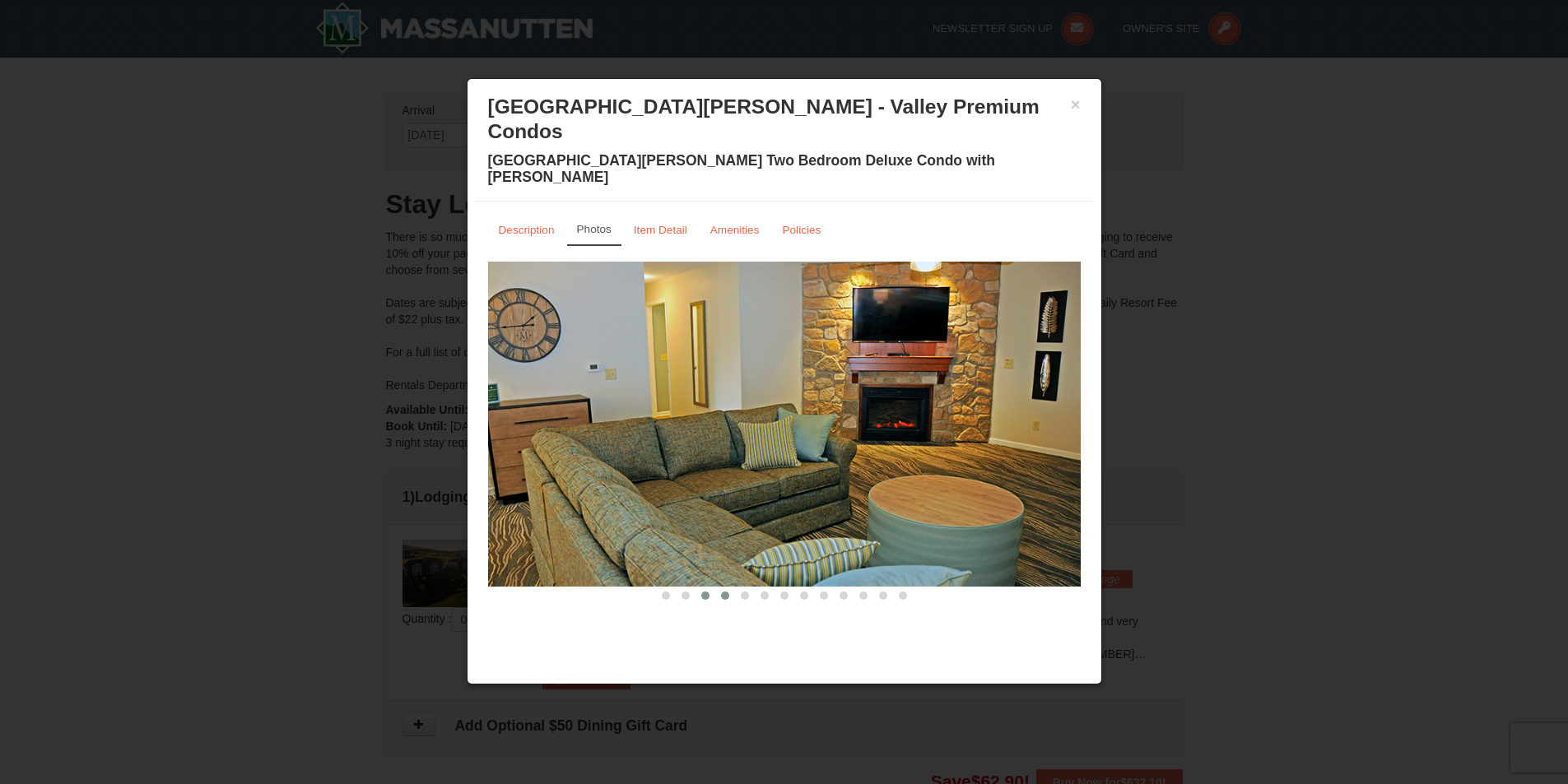
click at [726, 591] on span at bounding box center [725, 596] width 8 height 8
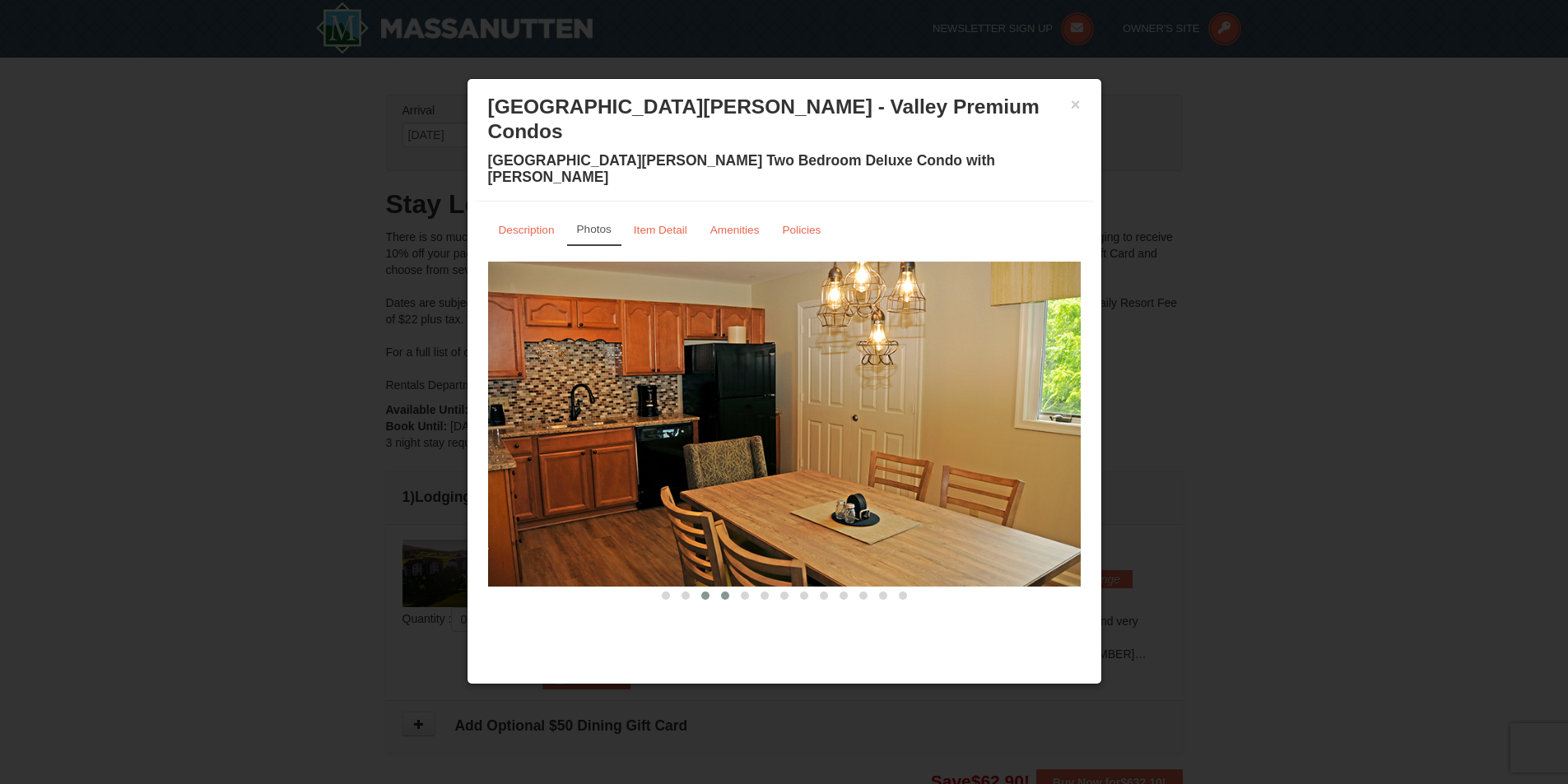
click at [707, 591] on span at bounding box center [705, 596] width 8 height 8
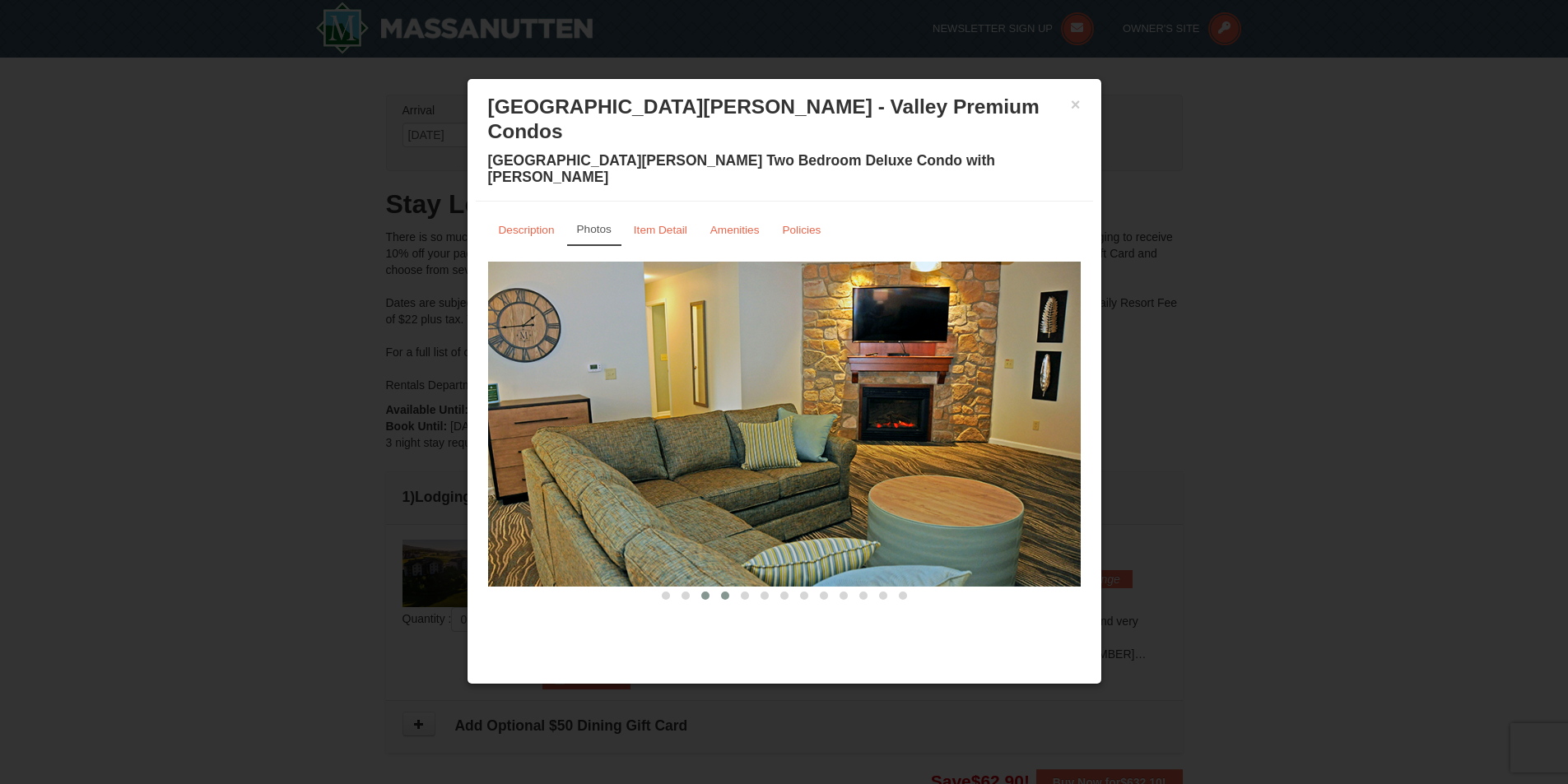
click at [722, 591] on span at bounding box center [725, 596] width 8 height 8
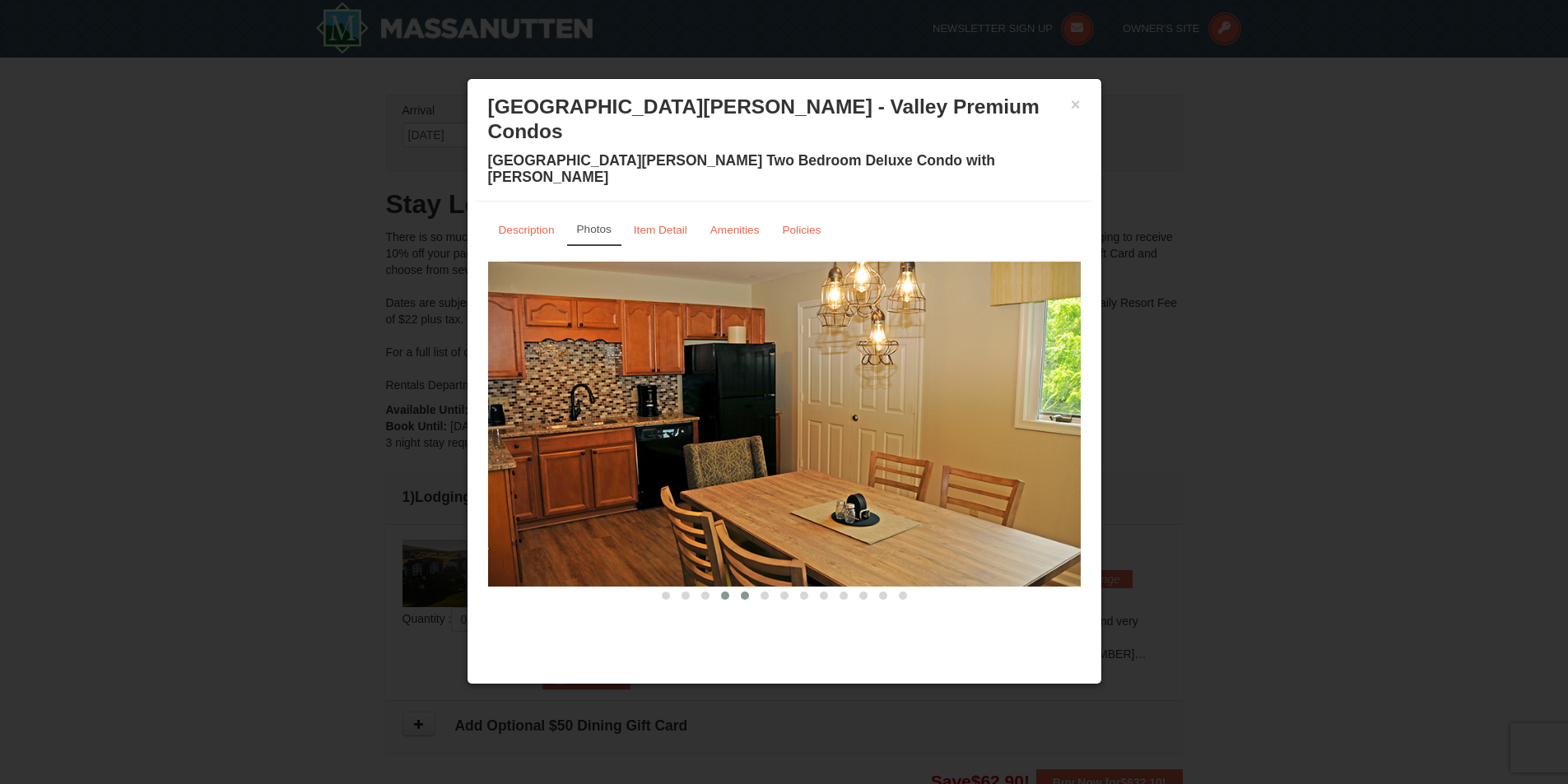
click at [743, 591] on span at bounding box center [745, 596] width 8 height 8
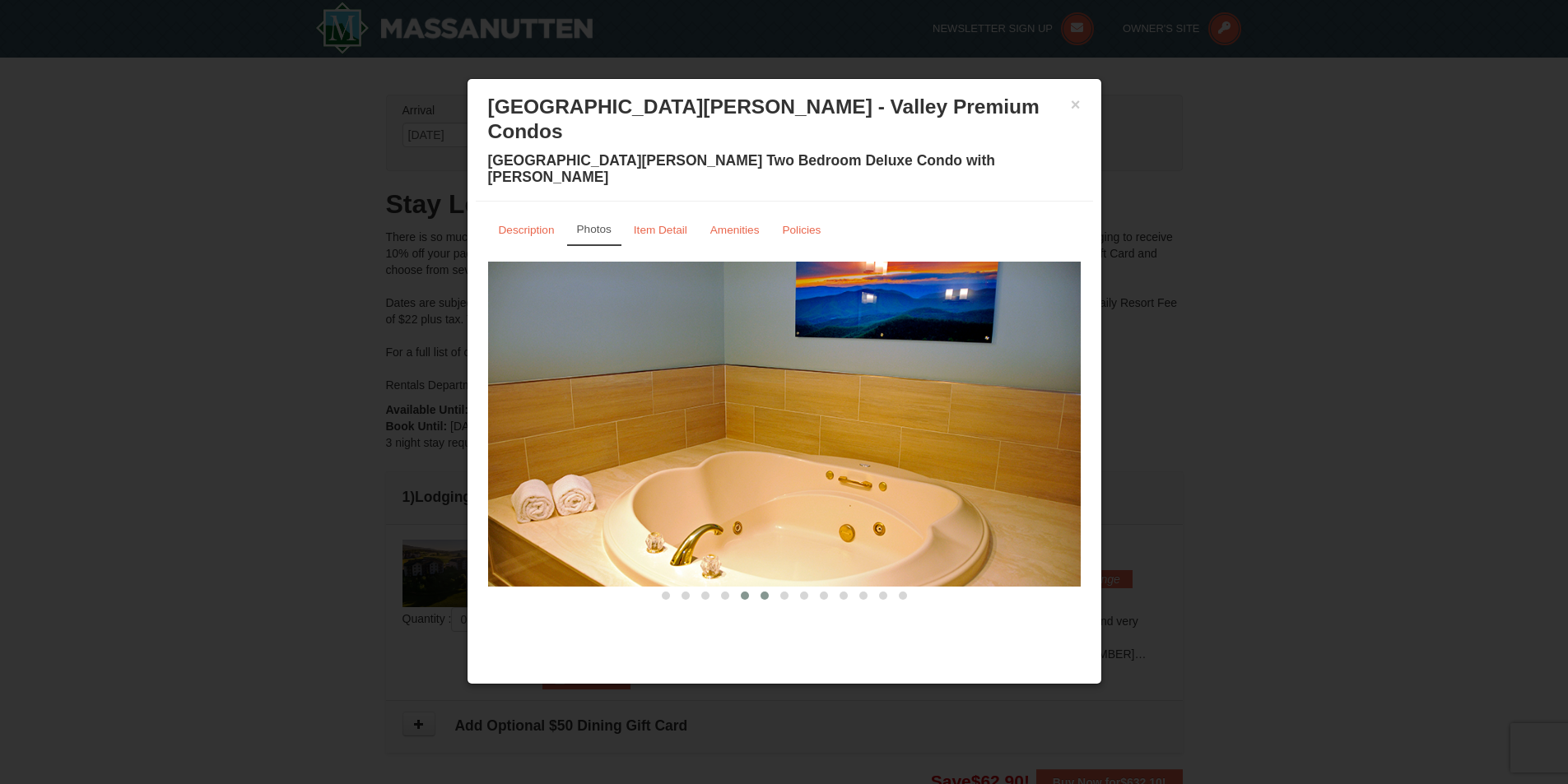
click at [764, 591] on span at bounding box center [765, 596] width 8 height 8
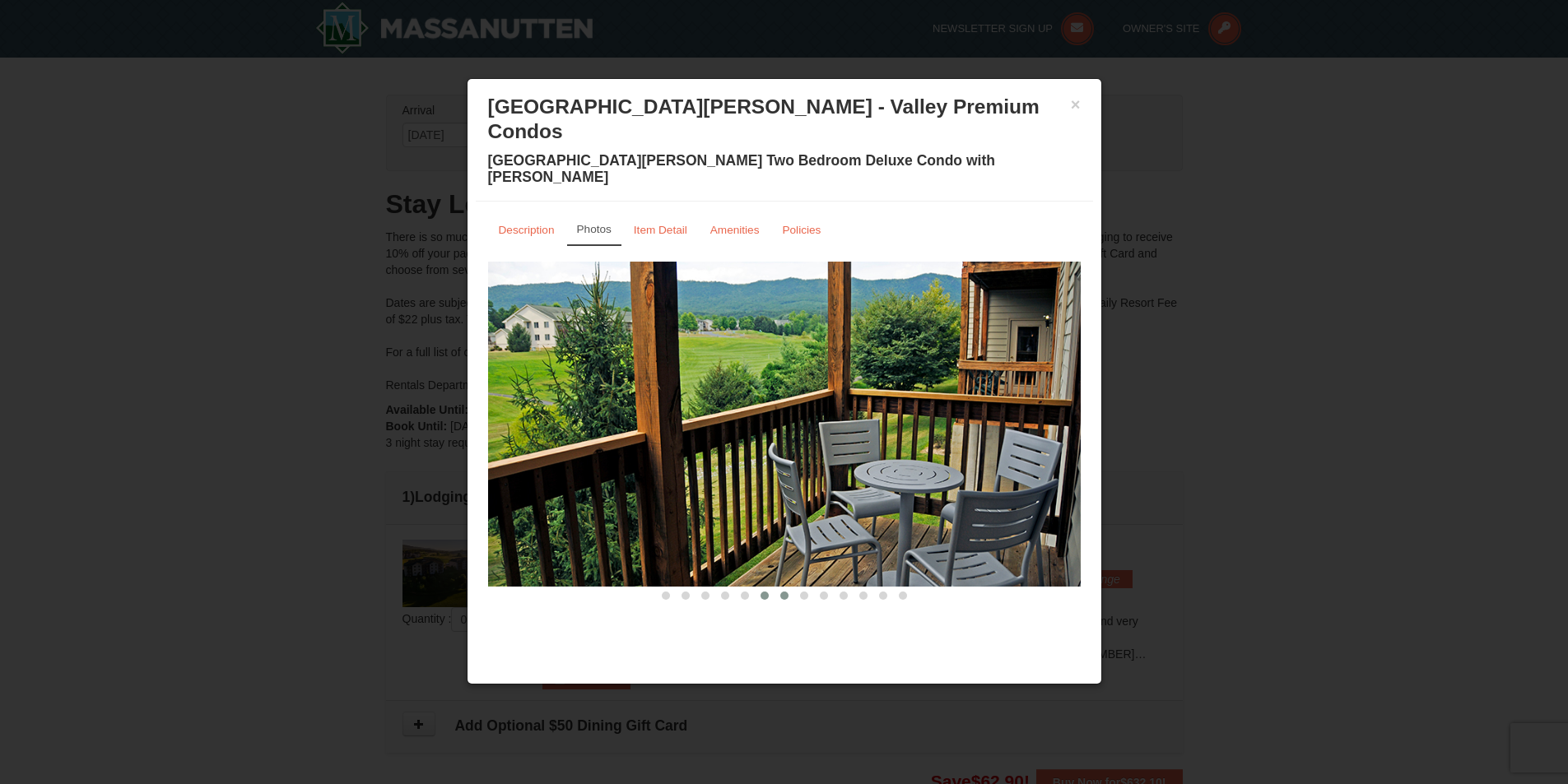
click at [791, 588] on button at bounding box center [784, 596] width 19 height 16
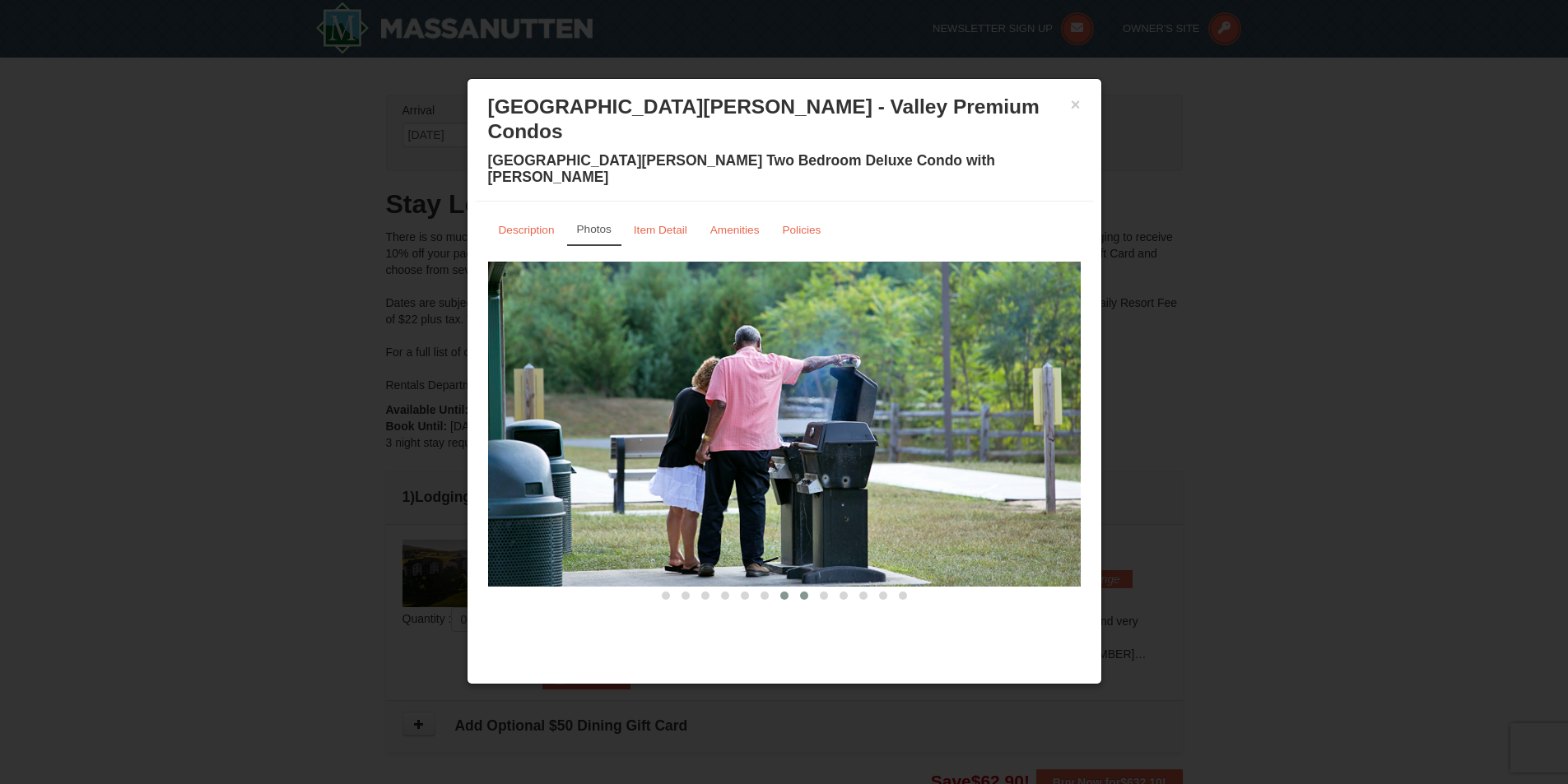
click at [803, 591] on span at bounding box center [804, 596] width 8 height 8
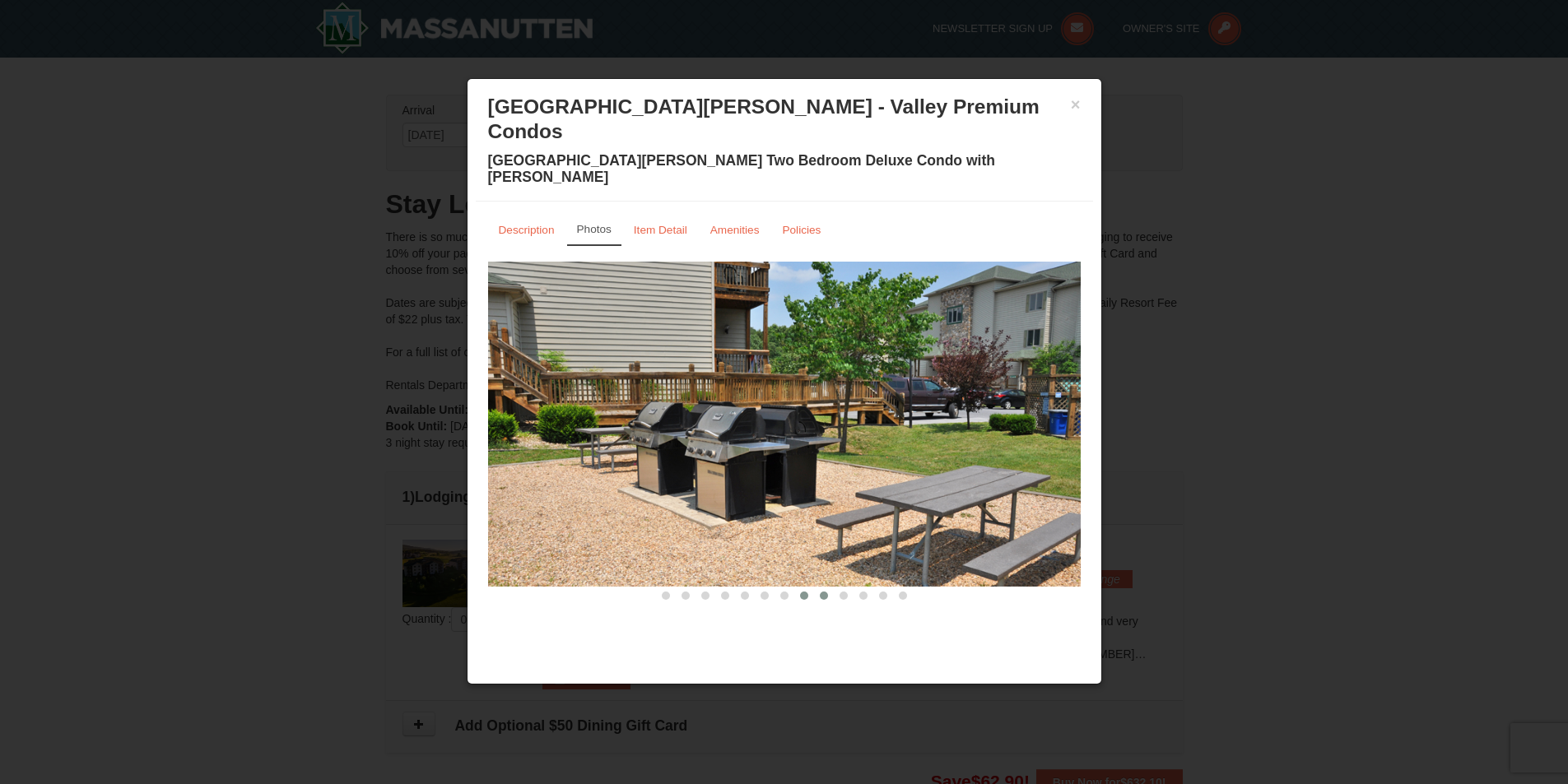
click at [821, 591] on span at bounding box center [824, 596] width 8 height 8
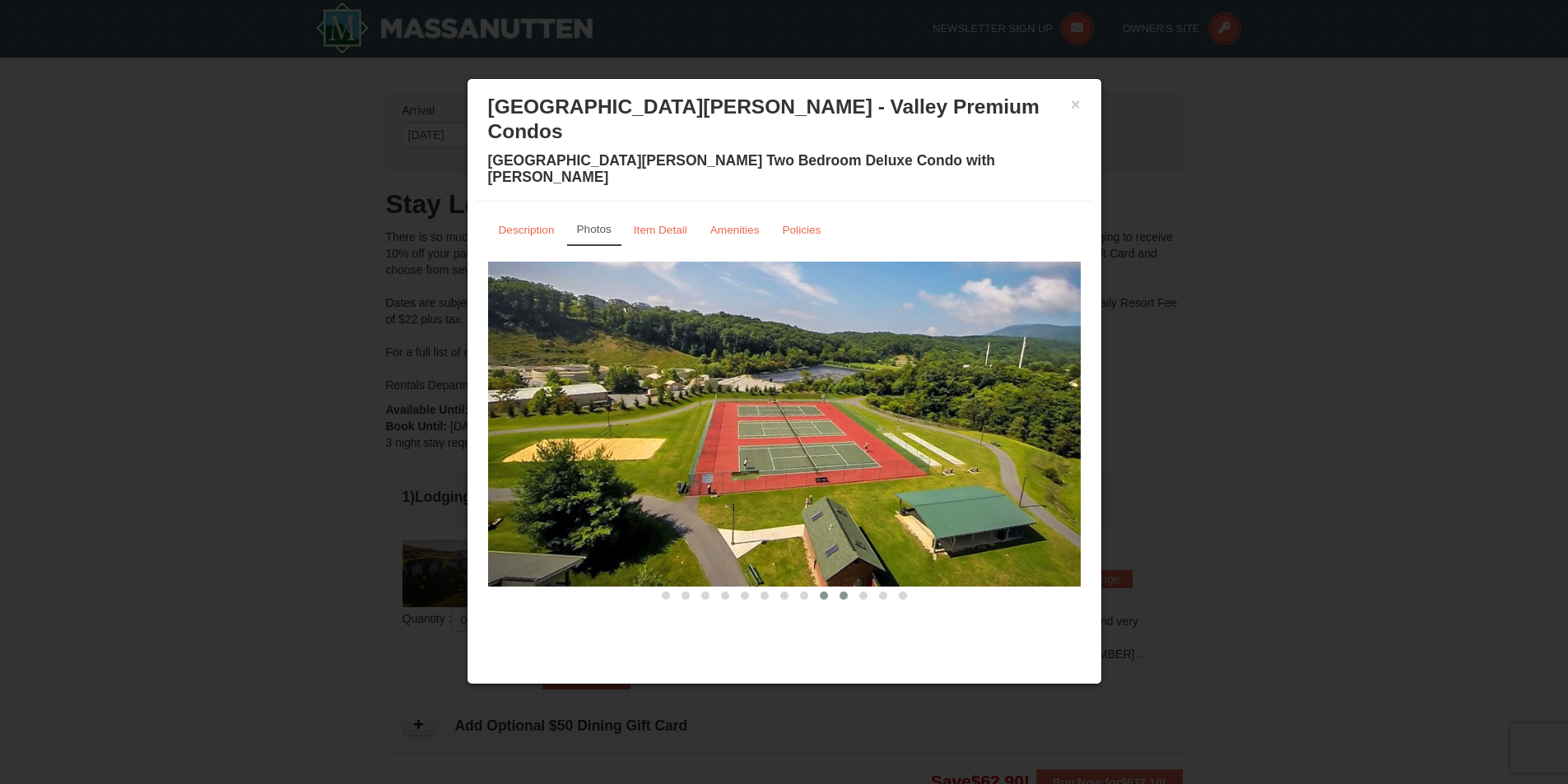
click at [842, 588] on button at bounding box center [843, 596] width 19 height 16
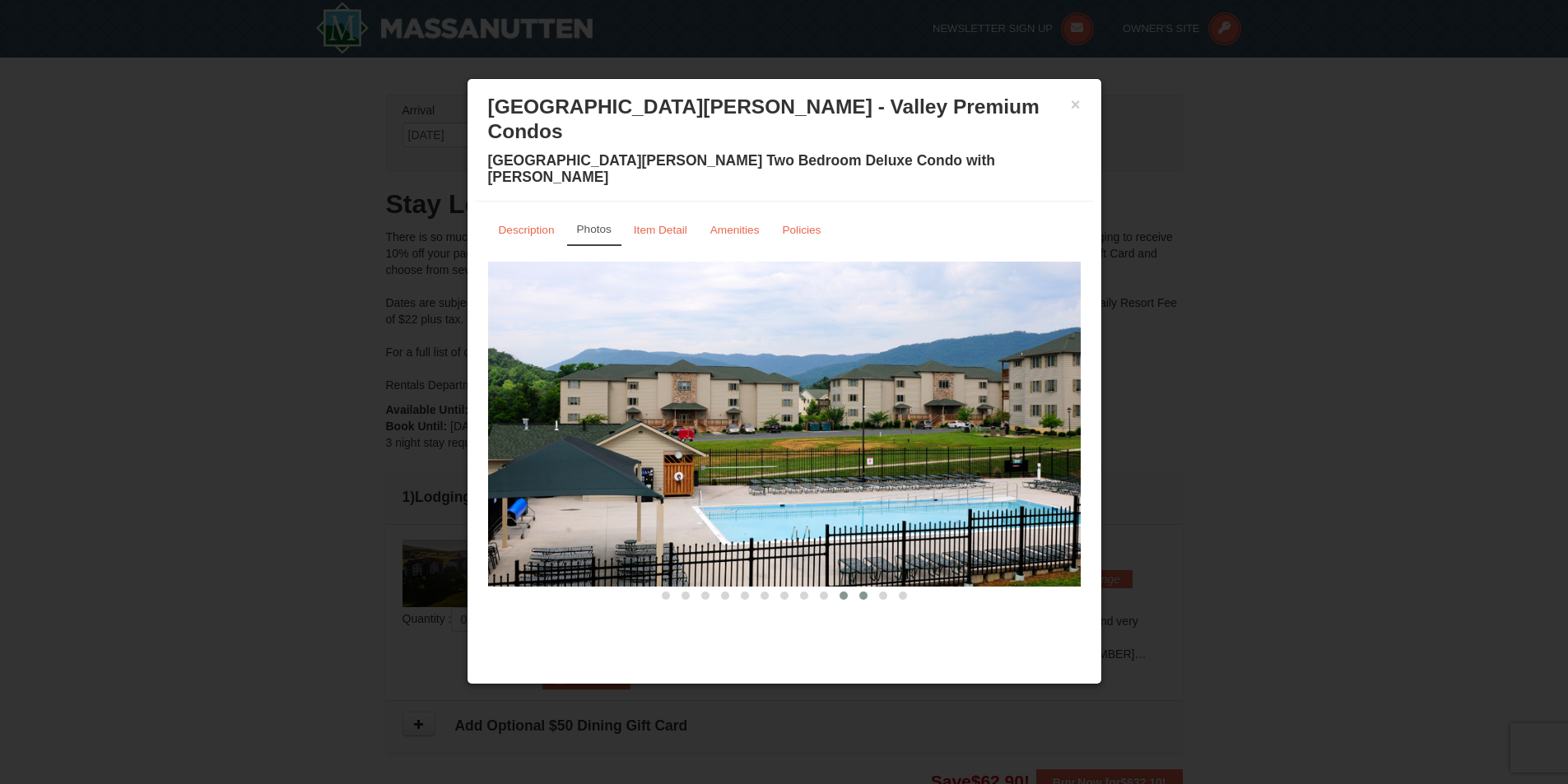
click at [861, 591] on span at bounding box center [863, 596] width 8 height 8
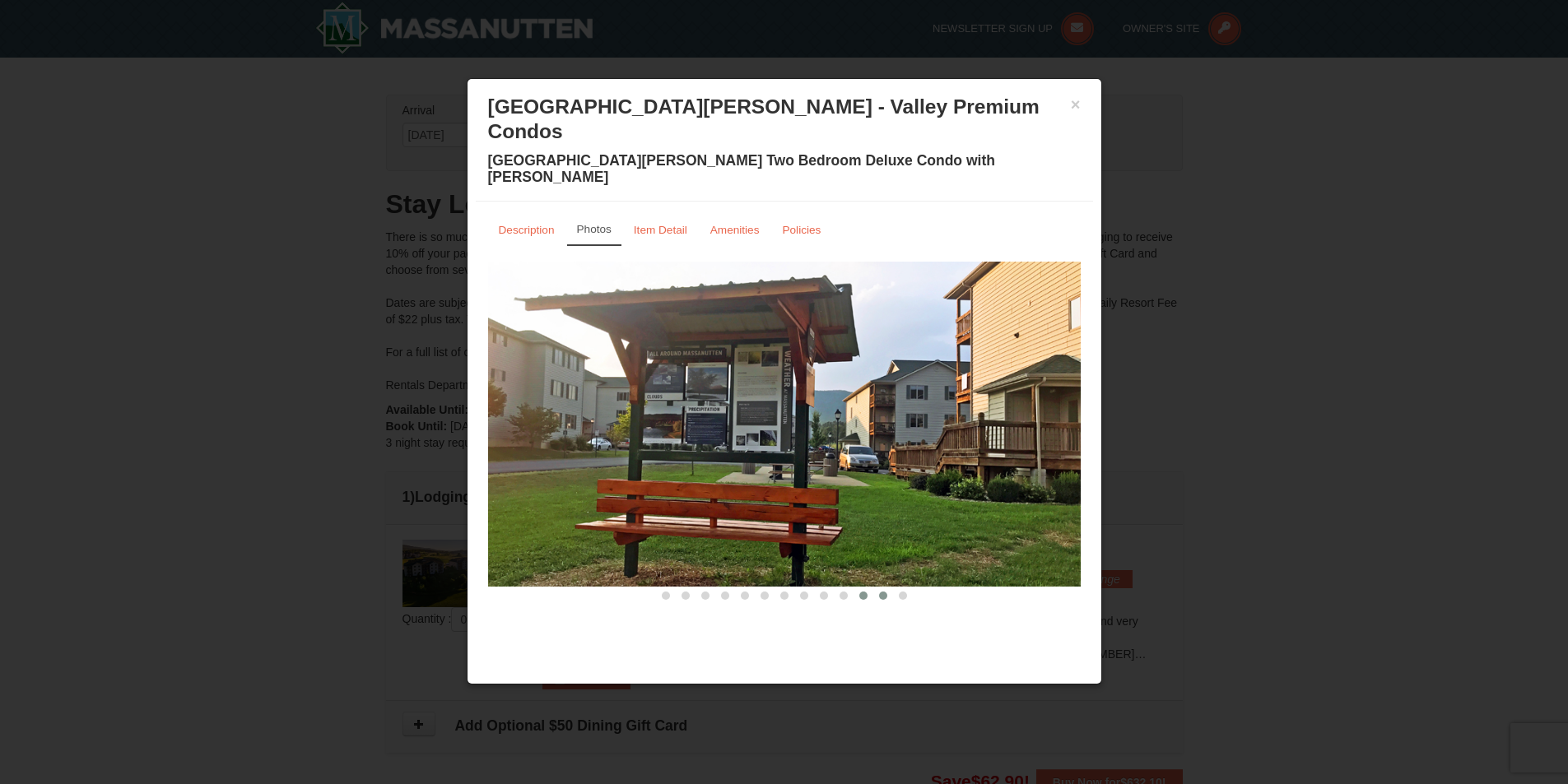
click at [888, 588] on button at bounding box center [883, 596] width 19 height 16
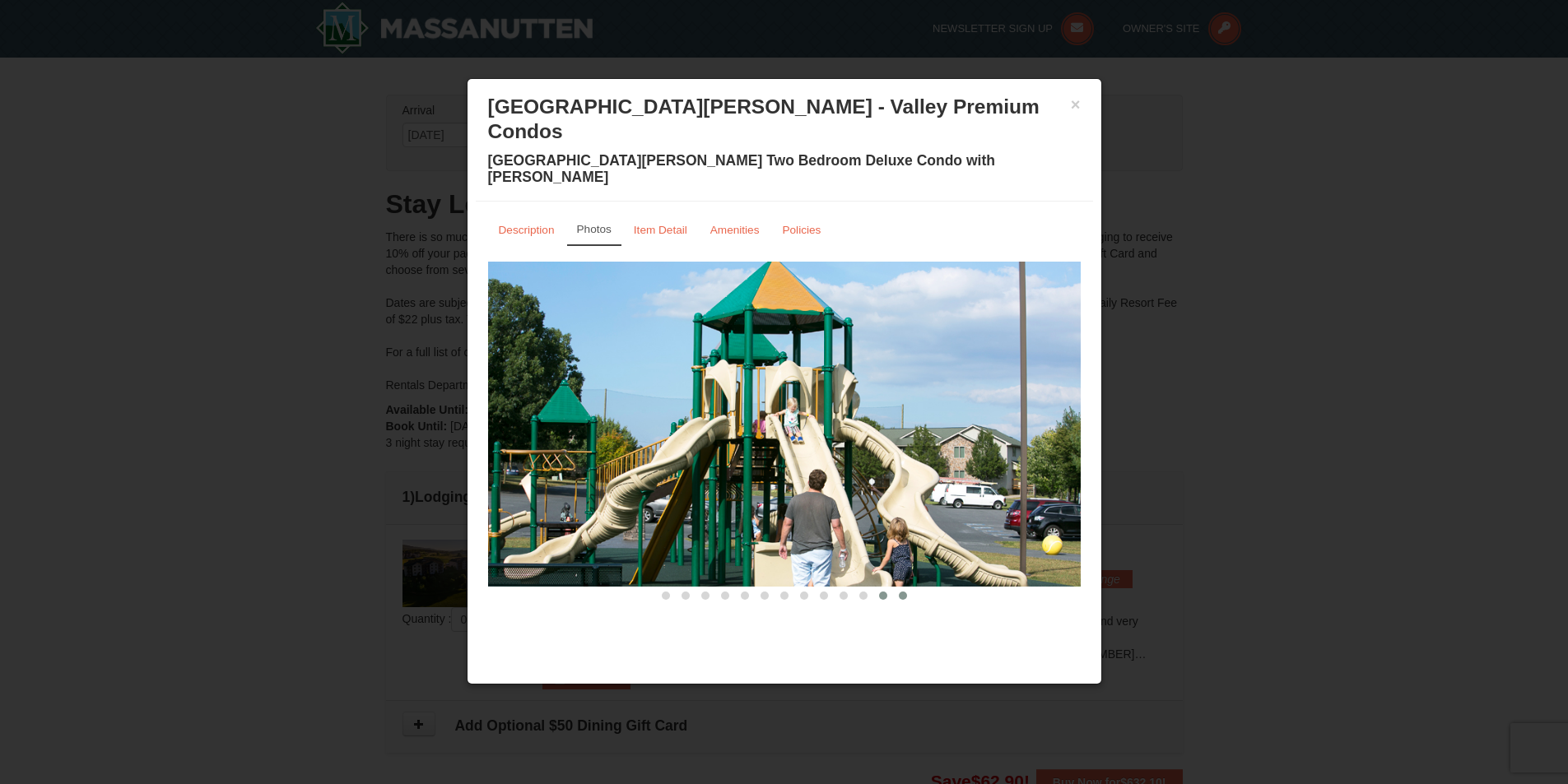
click at [900, 591] on span at bounding box center [903, 596] width 8 height 8
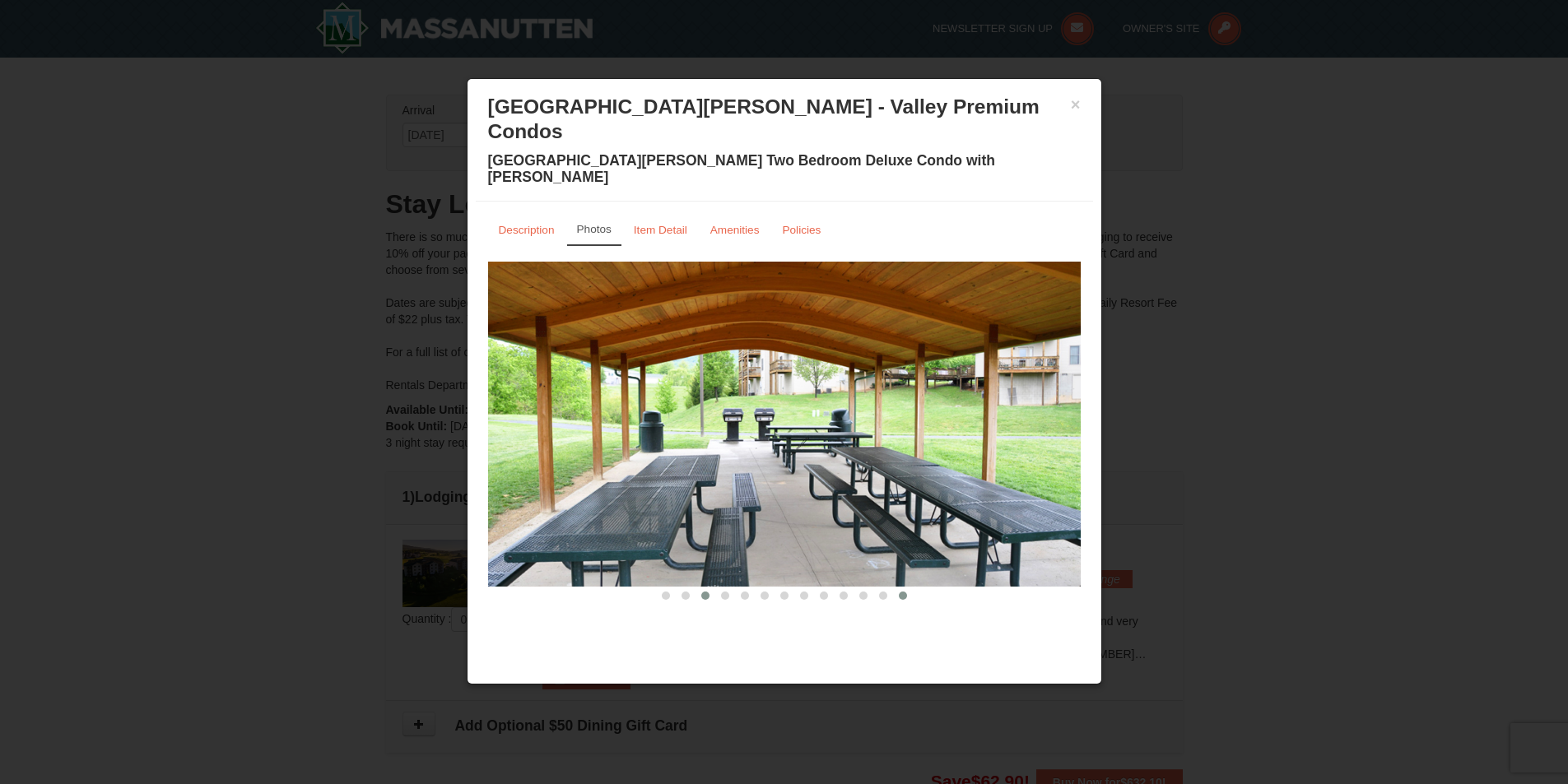
click at [696, 588] on button at bounding box center [705, 596] width 19 height 16
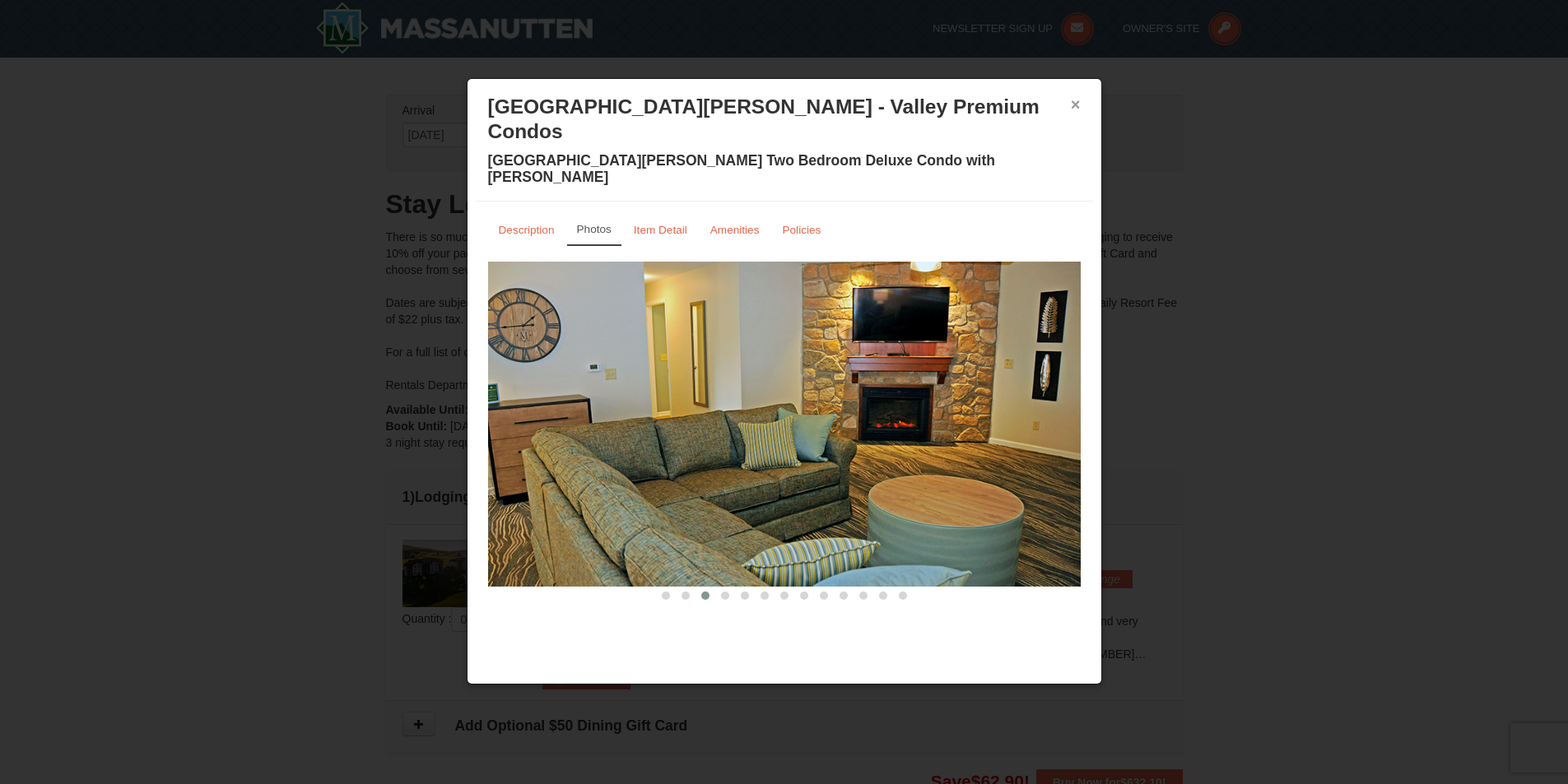
click at [1075, 106] on button "×" at bounding box center [1075, 104] width 10 height 16
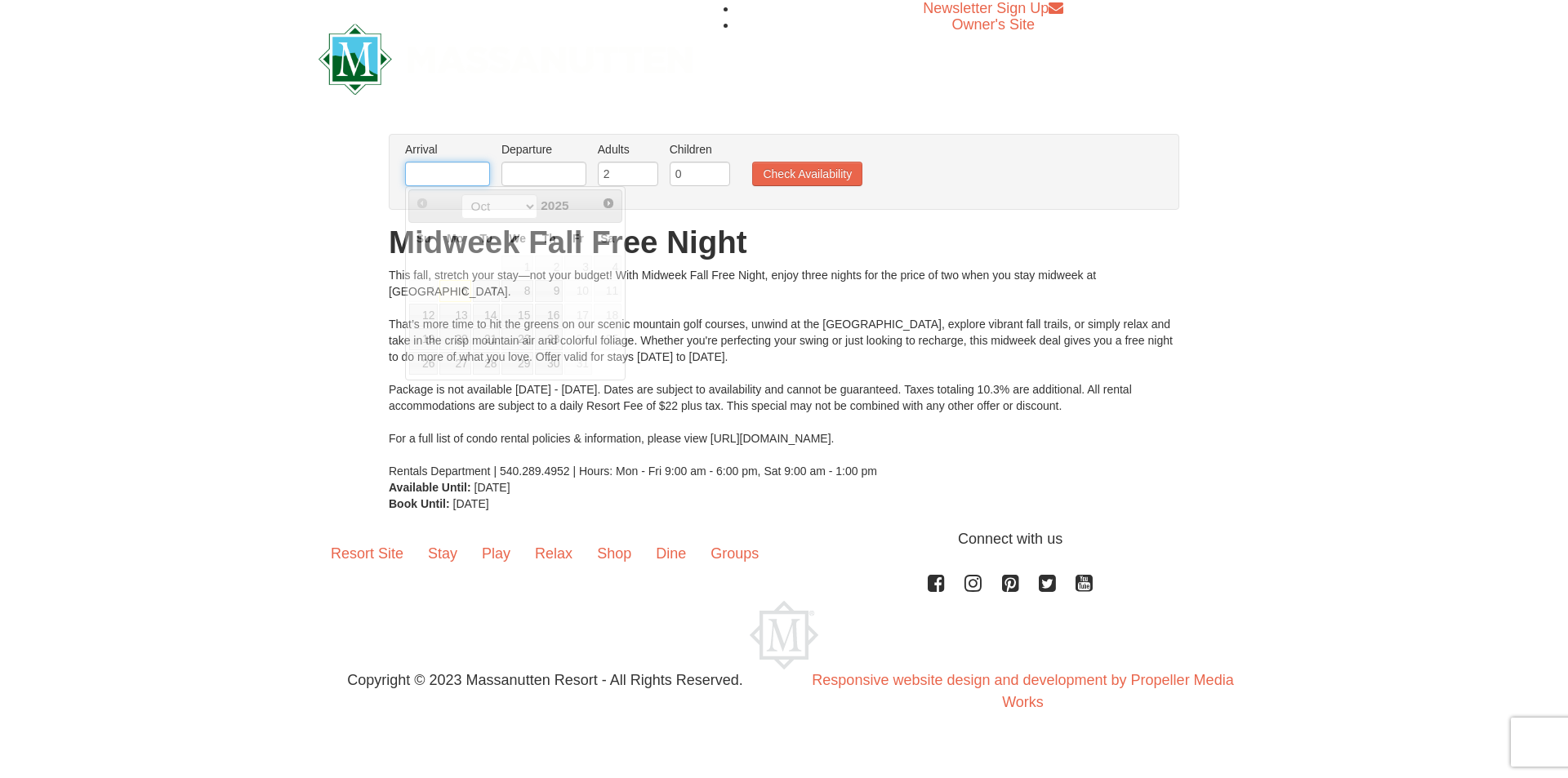
click at [434, 183] on input "text" at bounding box center [447, 174] width 85 height 24
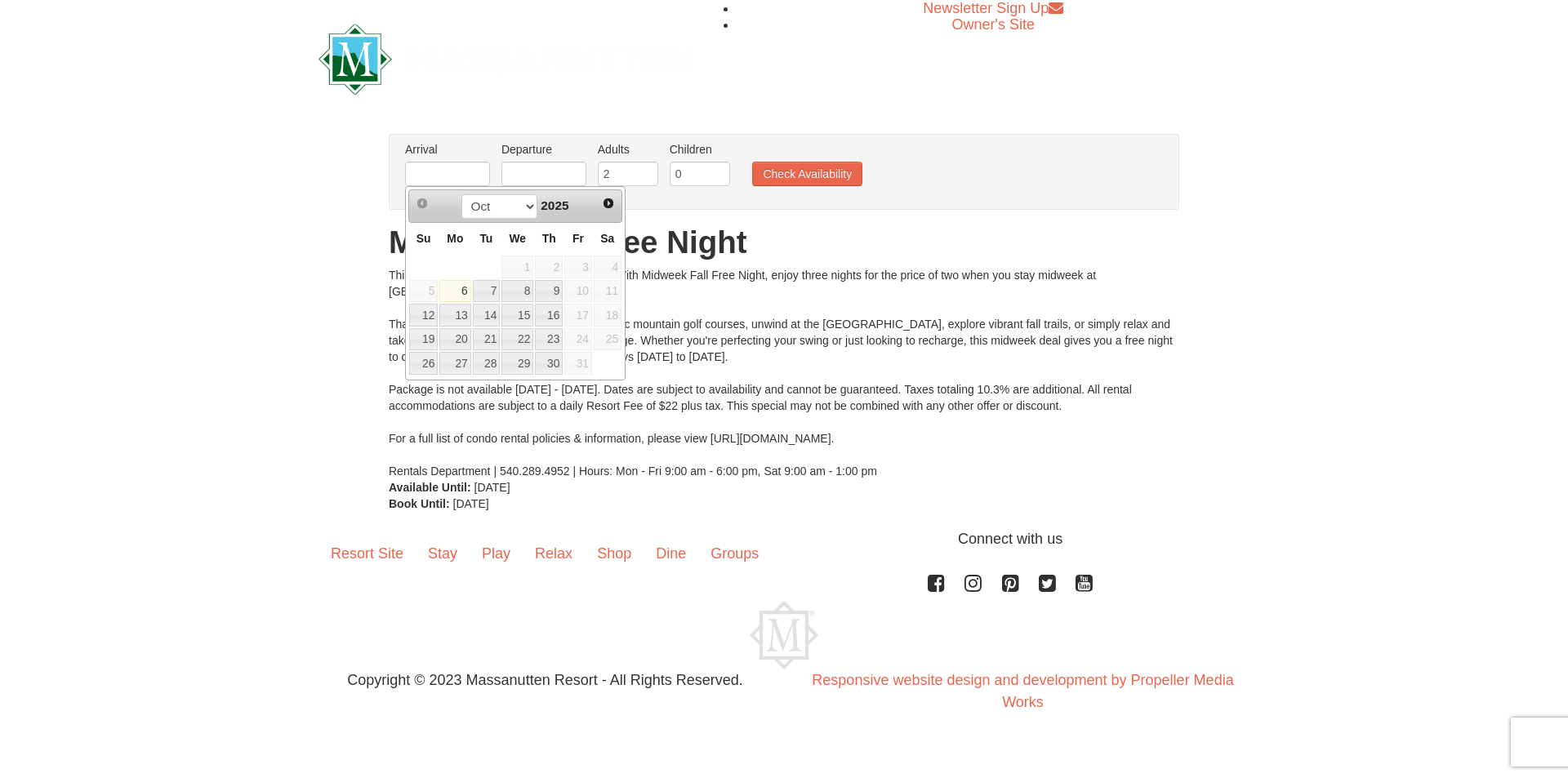
click at [584, 218] on div "Oct Nov Dec 2025" at bounding box center [515, 206] width 154 height 26
click at [523, 205] on select "Oct Nov Dec" at bounding box center [499, 206] width 76 height 24
click at [278, 120] on div "× From: To: Adults: 2 Children: 0 Change Arrival Please format dates MM/DD/YYYY…" at bounding box center [784, 323] width 1568 height 411
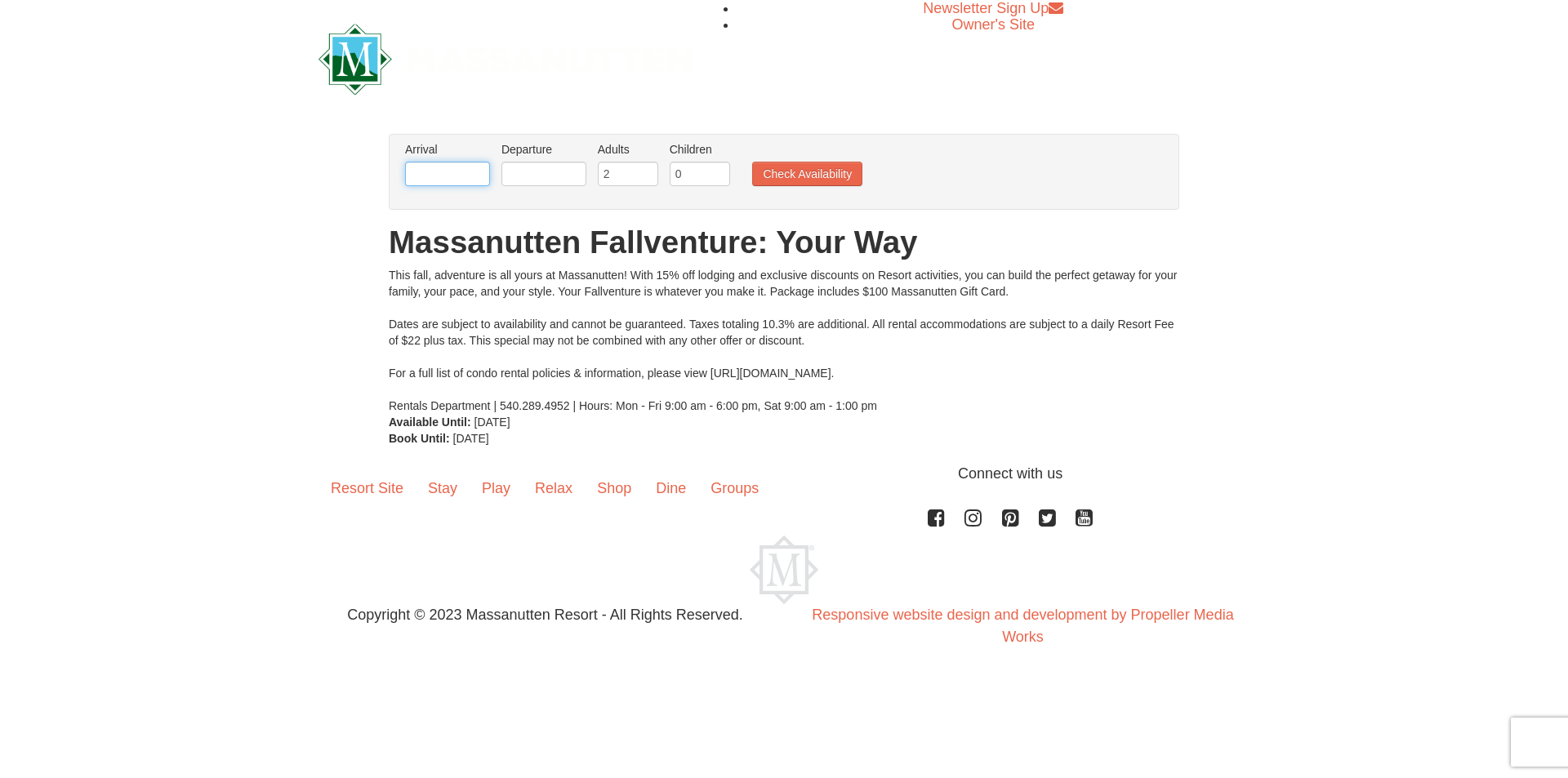
click at [428, 169] on input "text" at bounding box center [447, 174] width 85 height 24
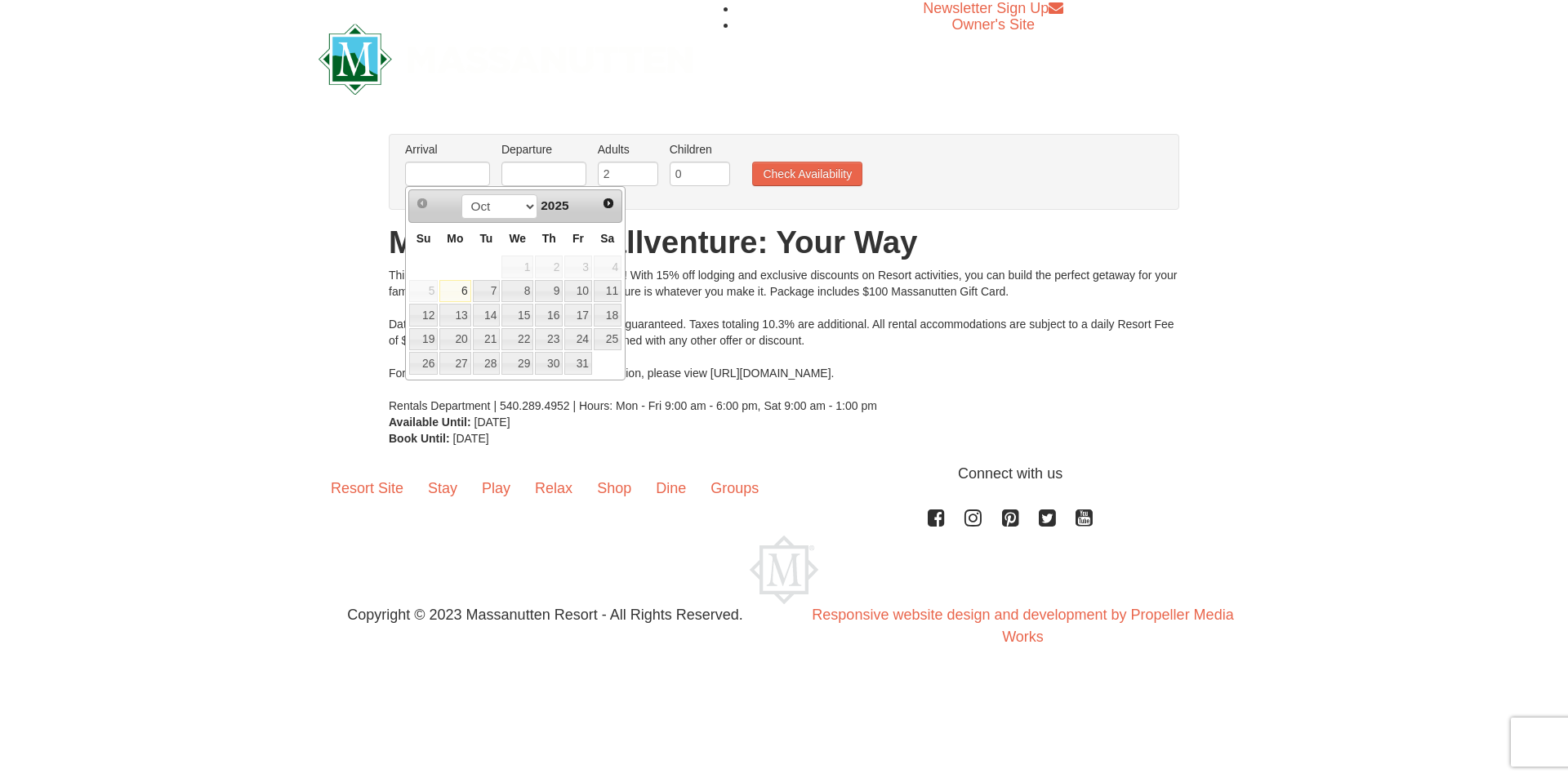
click at [598, 368] on td at bounding box center [607, 363] width 29 height 24
click at [529, 202] on select "Oct Nov Dec" at bounding box center [499, 206] width 76 height 24
click at [485, 362] on link "25" at bounding box center [486, 363] width 28 height 23
type input "[DATE]"
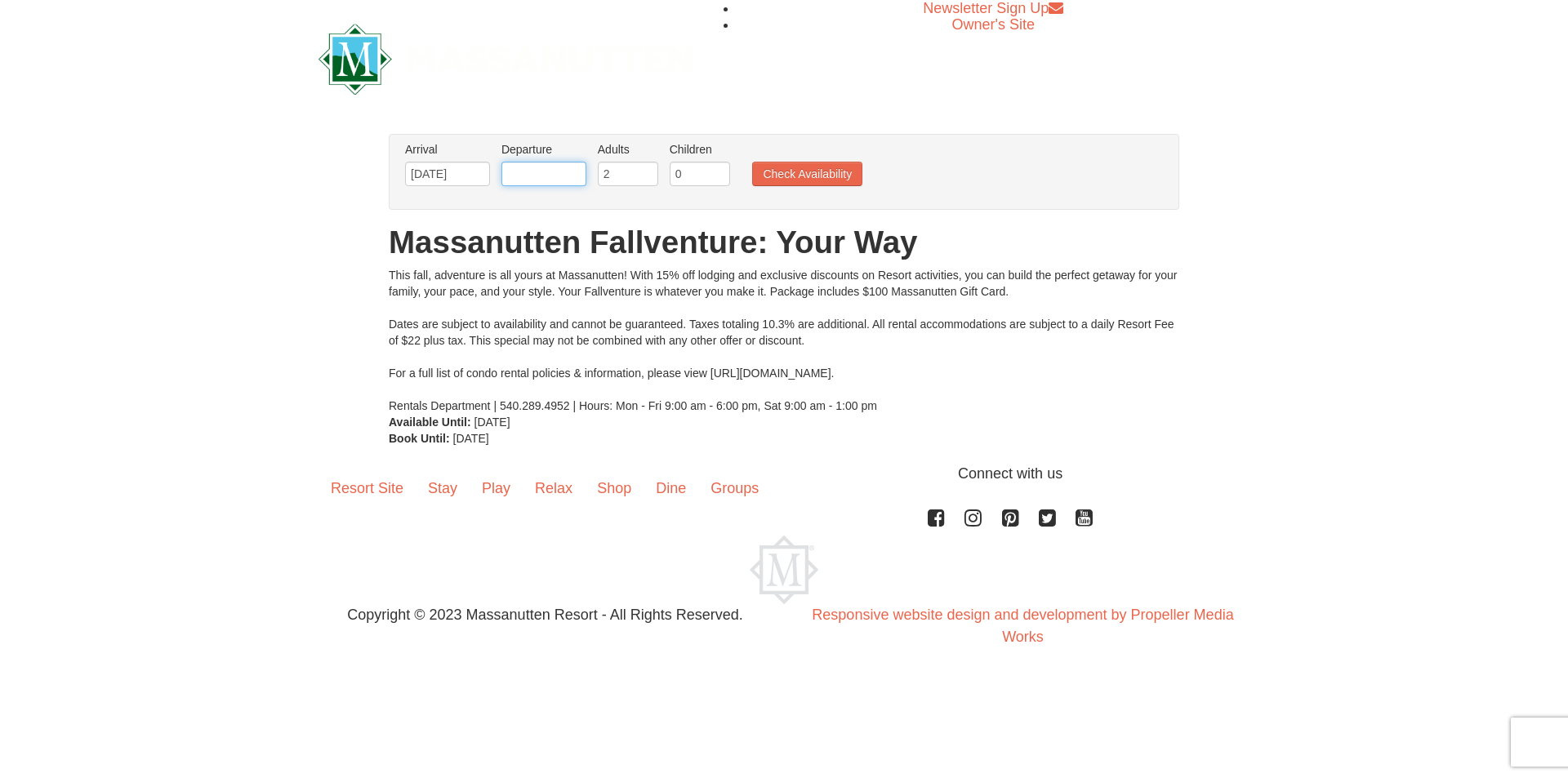
click at [548, 174] on input "text" at bounding box center [543, 174] width 85 height 24
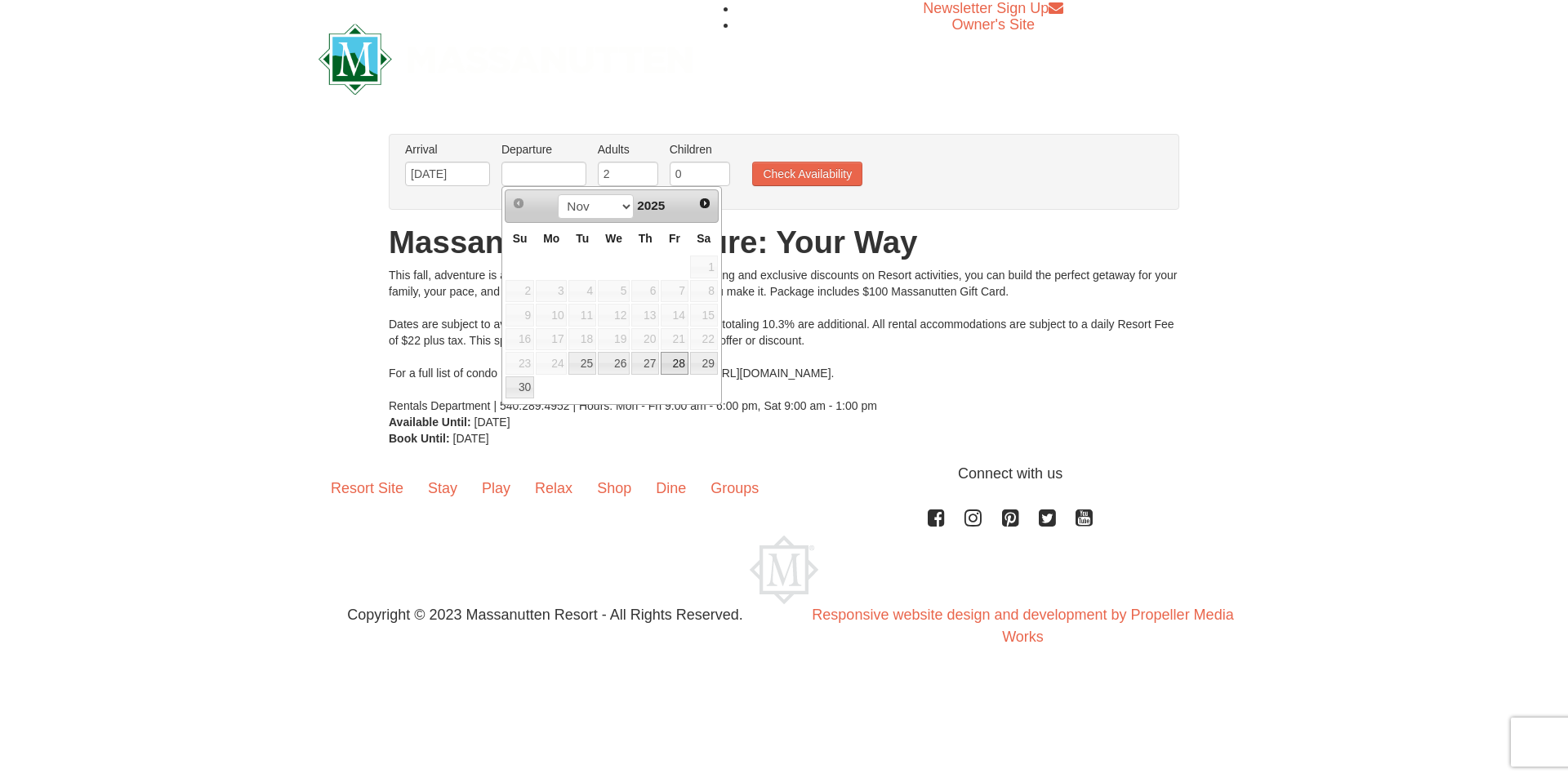
click at [678, 365] on link "28" at bounding box center [674, 363] width 28 height 23
type input "[DATE]"
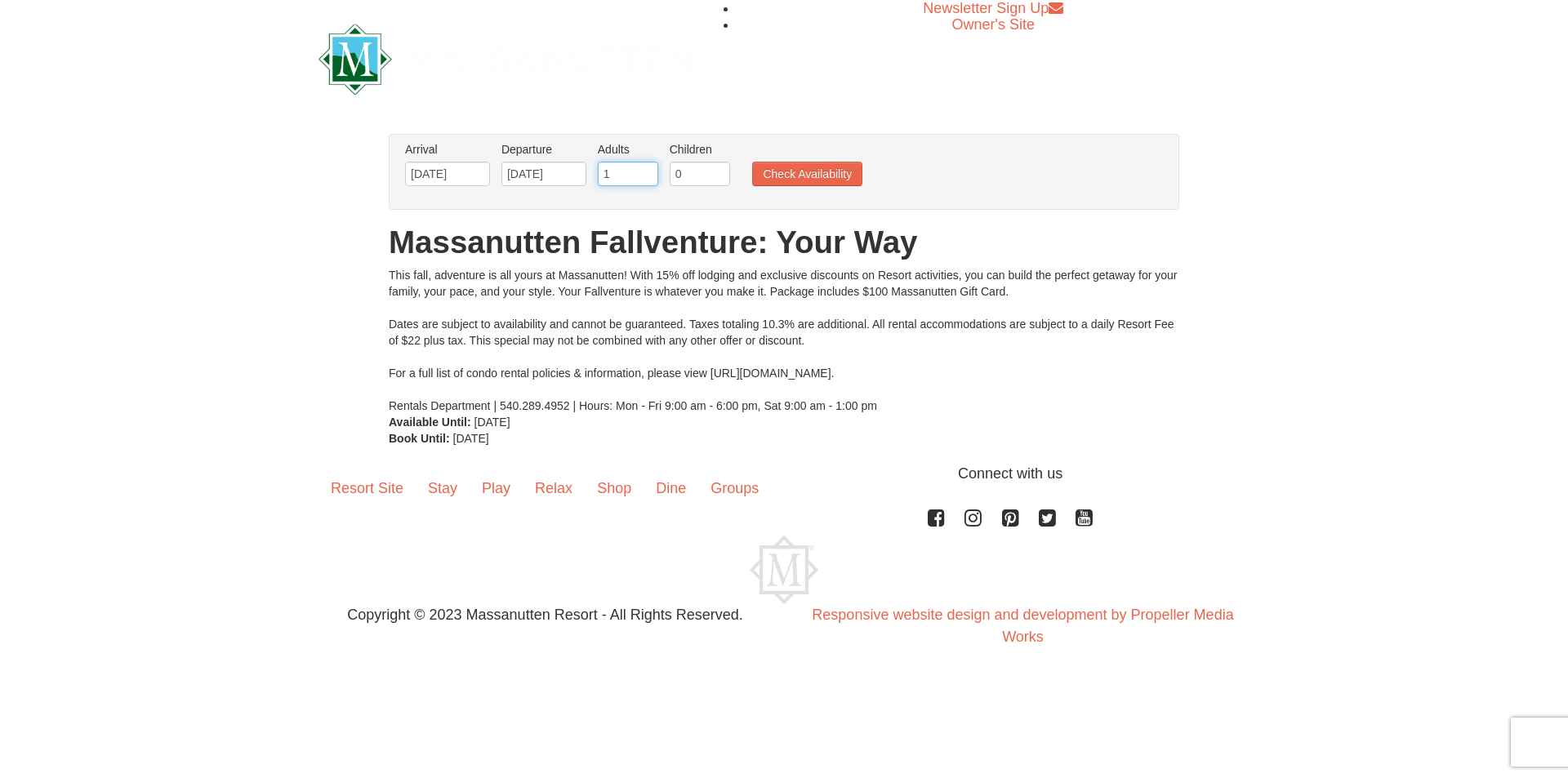
type input "1"
click at [643, 176] on input "1" at bounding box center [628, 174] width 60 height 24
click at [719, 169] on input "1" at bounding box center [700, 174] width 60 height 24
click at [719, 169] on input "2" at bounding box center [700, 174] width 60 height 24
type input "3"
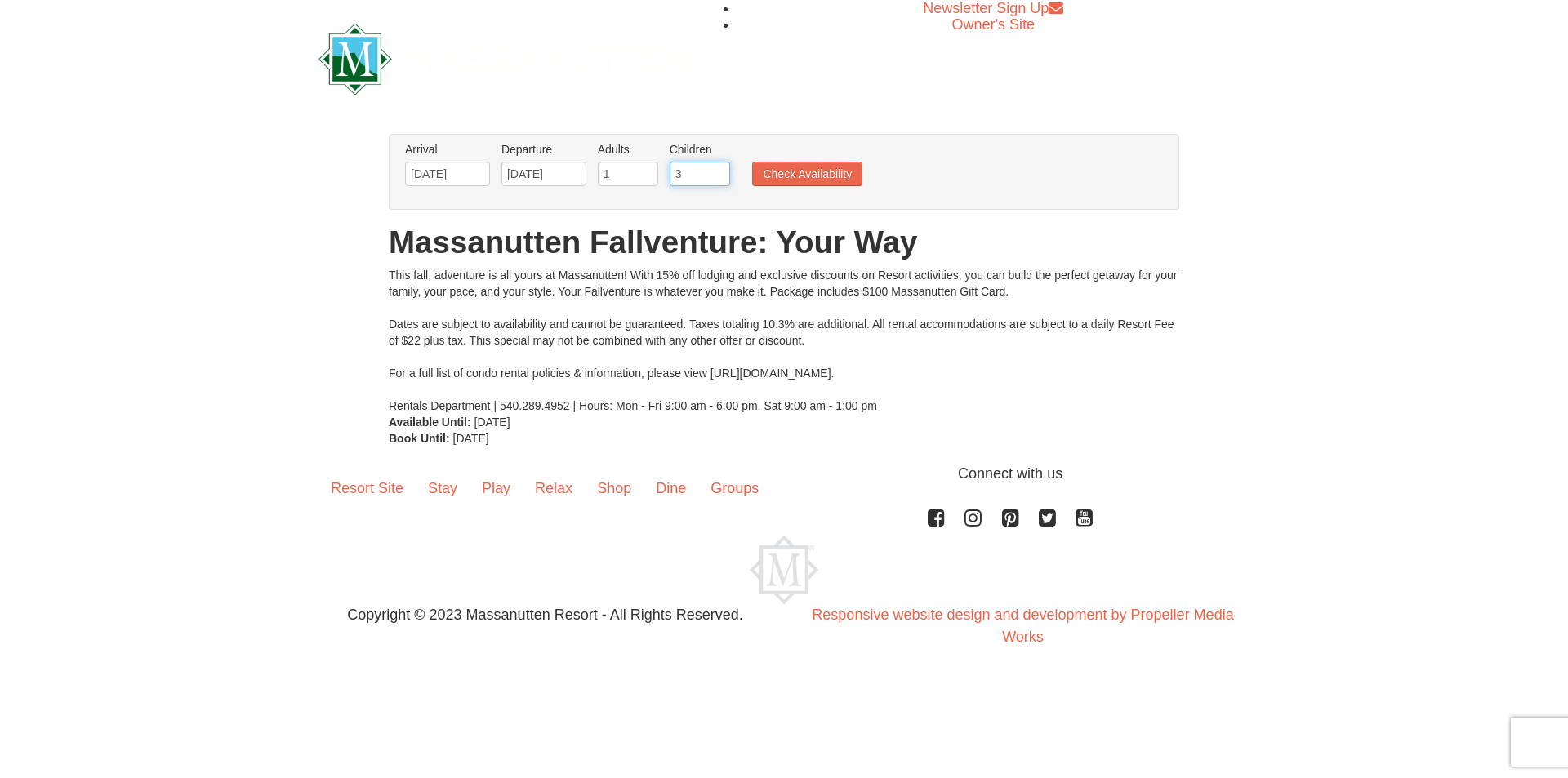
click at [719, 169] on input "3" at bounding box center [700, 174] width 60 height 24
click at [808, 168] on button "Check Availability" at bounding box center [807, 174] width 111 height 24
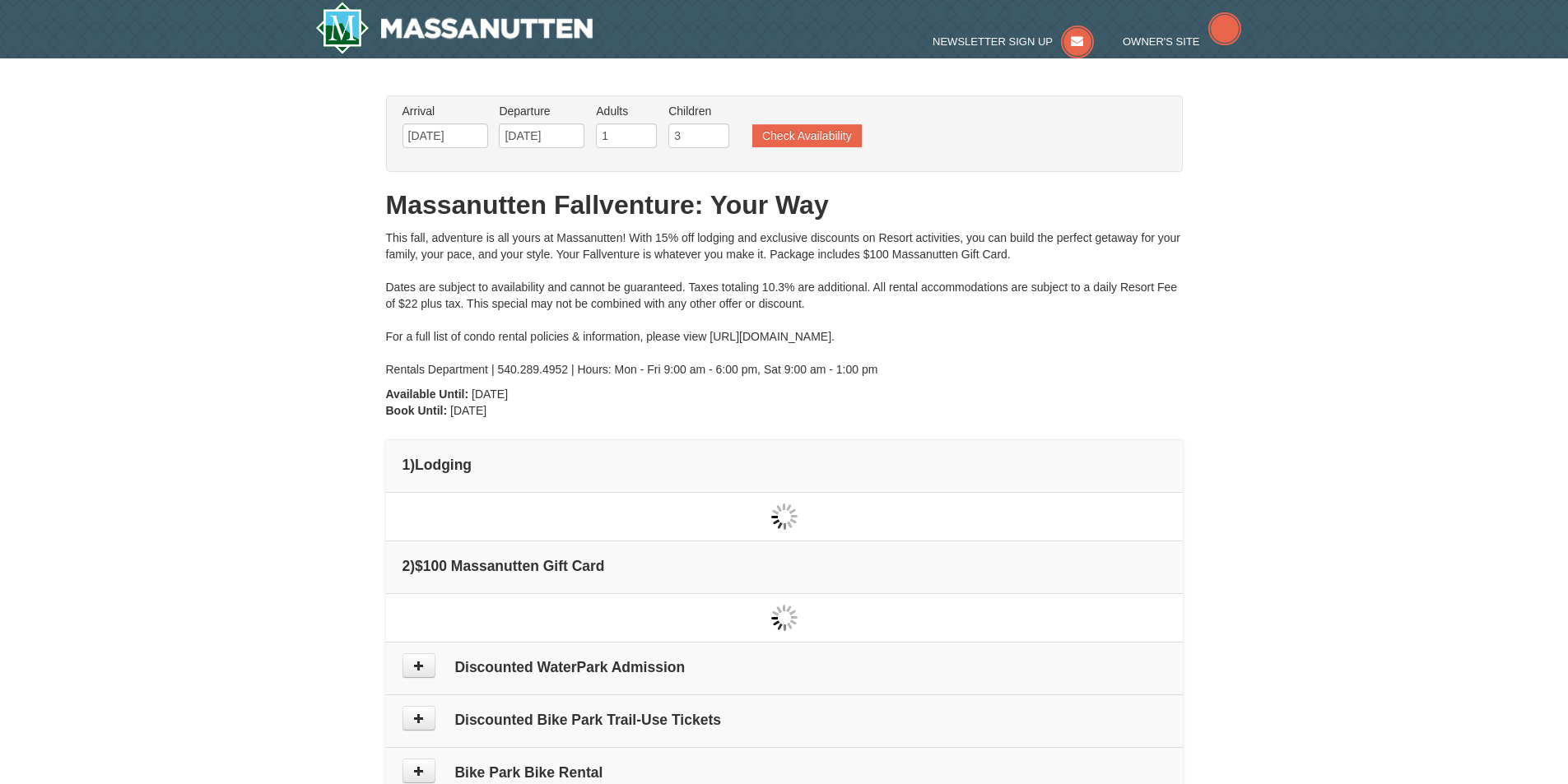
type input "[DATE]"
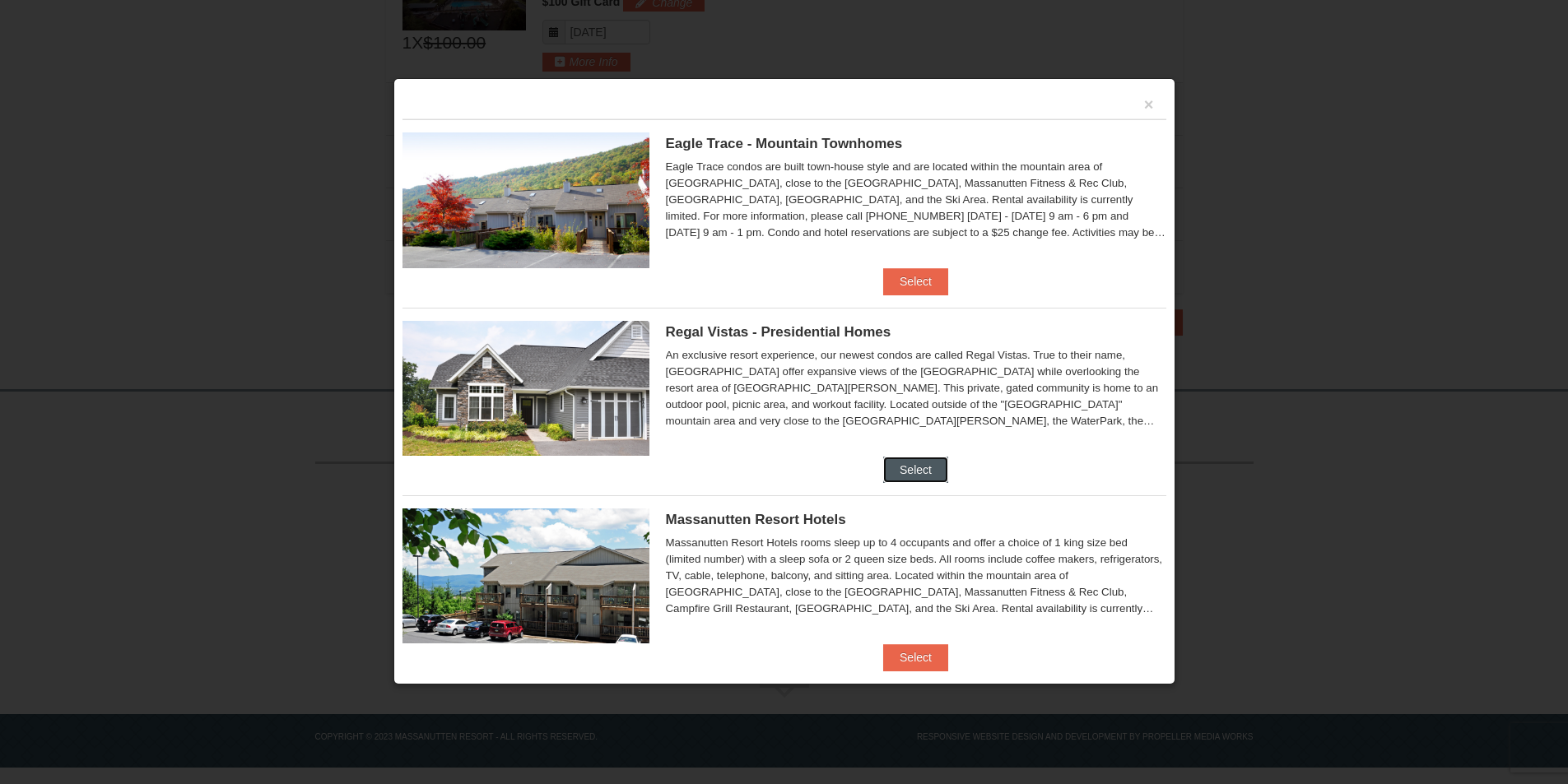
click at [920, 465] on button "Select" at bounding box center [915, 470] width 65 height 26
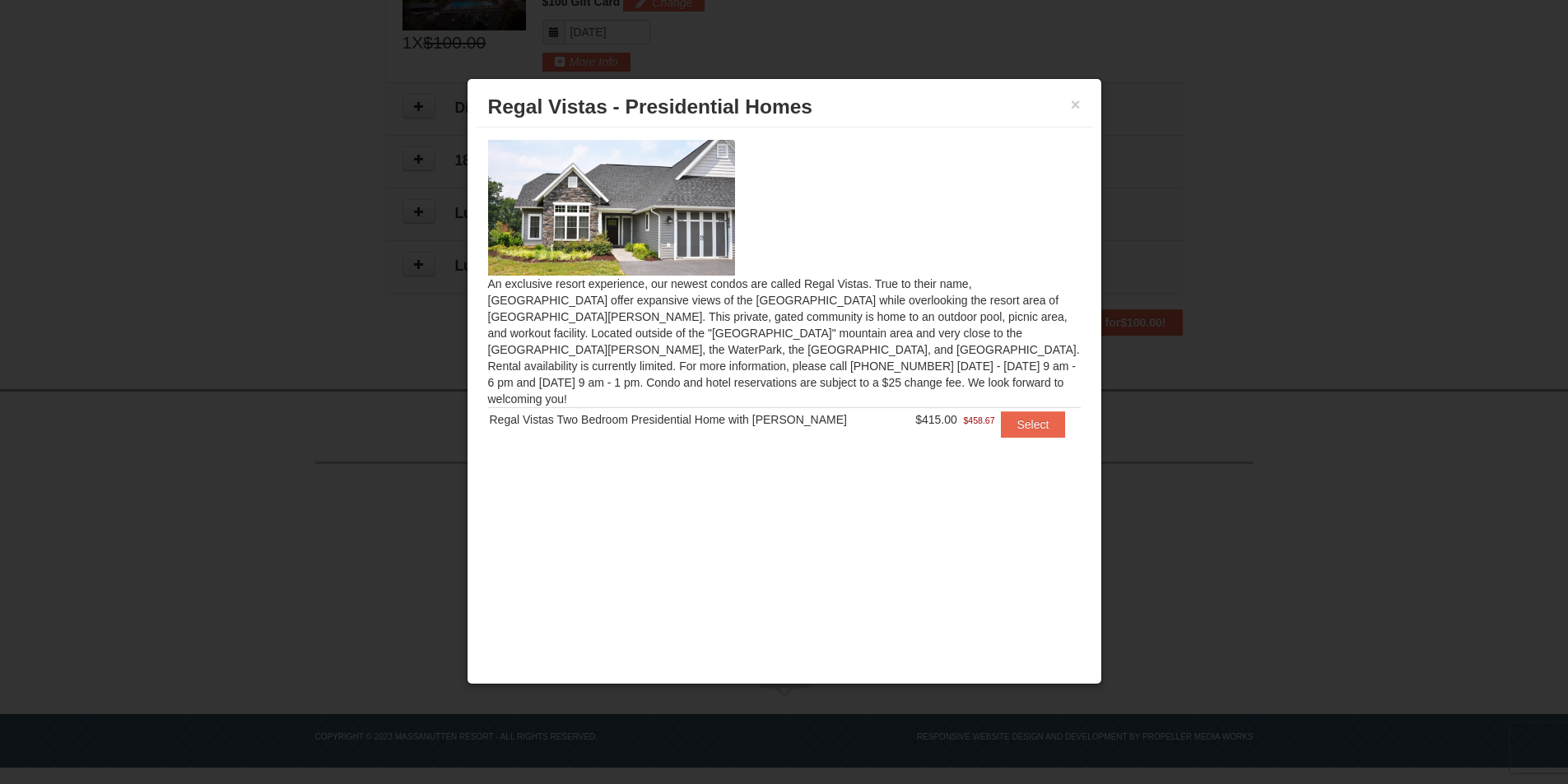
click at [997, 407] on td "Select" at bounding box center [1038, 424] width 84 height 34
